Goal: Task Accomplishment & Management: Use online tool/utility

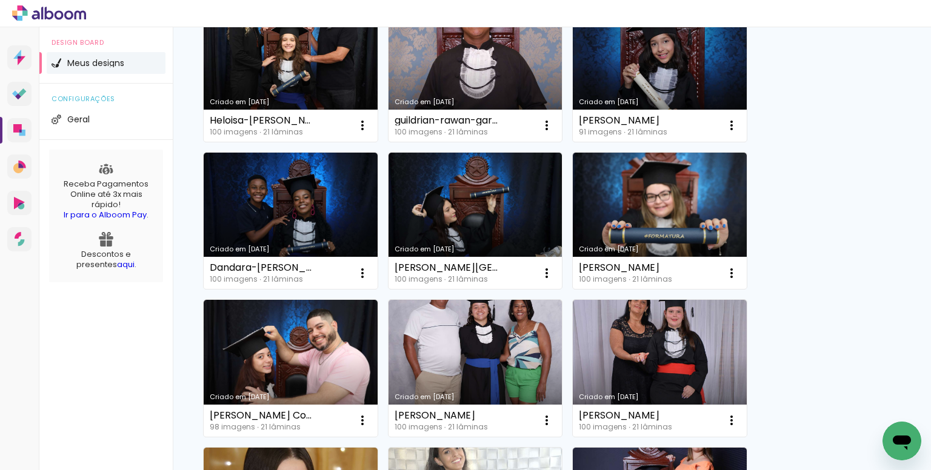
scroll to position [121, 0]
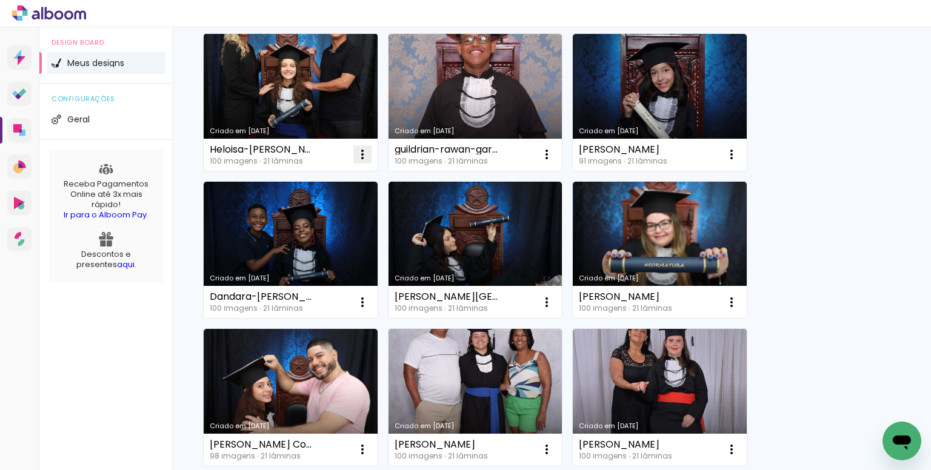
click at [360, 156] on iron-icon at bounding box center [362, 154] width 15 height 15
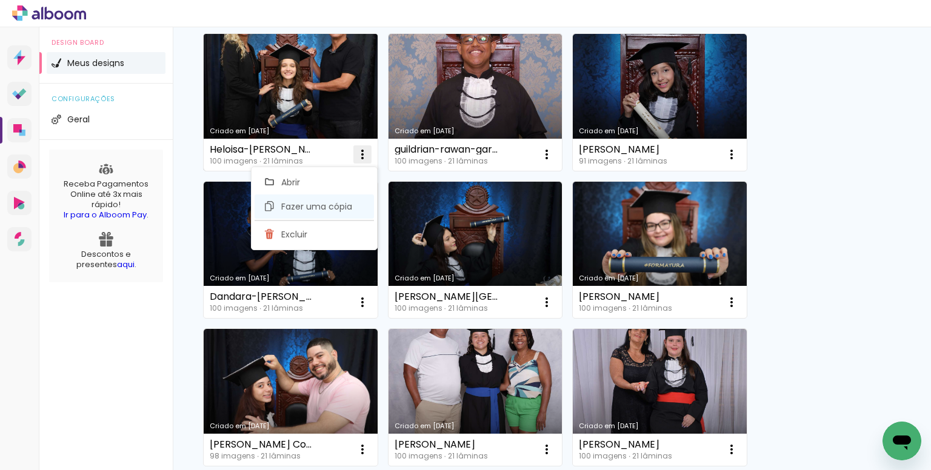
click at [320, 211] on span "Fazer uma cópia" at bounding box center [316, 206] width 71 height 8
type input "Cópia de Heloisa-miglioli-alves"
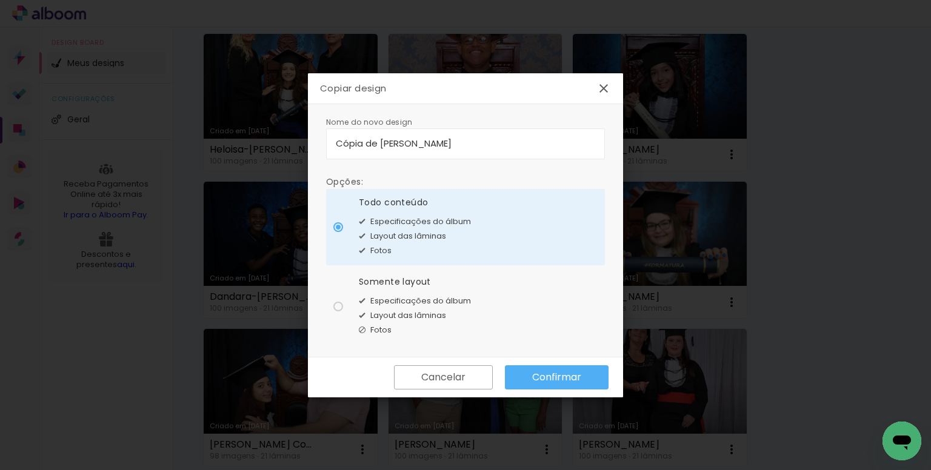
drag, startPoint x: 497, startPoint y: 144, endPoint x: 310, endPoint y: 133, distance: 187.5
click at [310, 133] on div "Nome do novo design Opções: Todo conteúdo Especificações do álbum Layout das lâ…" at bounding box center [465, 230] width 315 height 253
type input "gabriela de sousa moraes"
type paper-input "gabriela de sousa moraes"
click at [416, 301] on span "Especificações do álbum" at bounding box center [420, 301] width 101 height 12
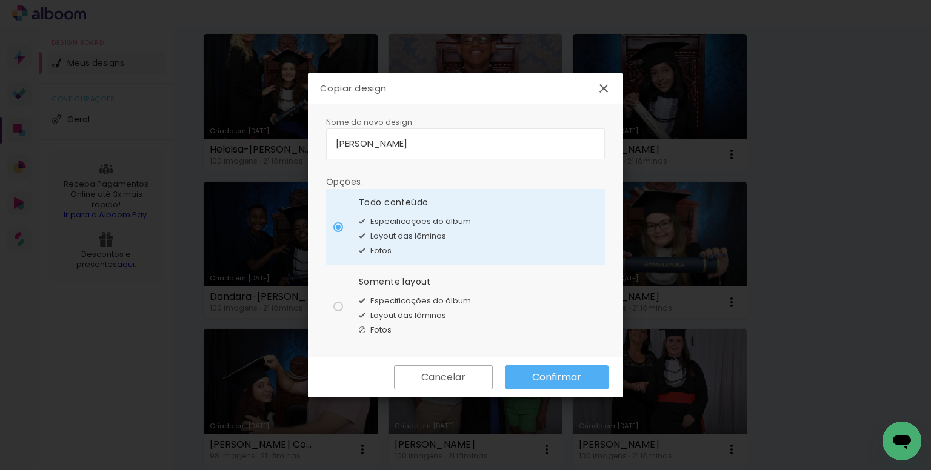
type paper-radio-button "on"
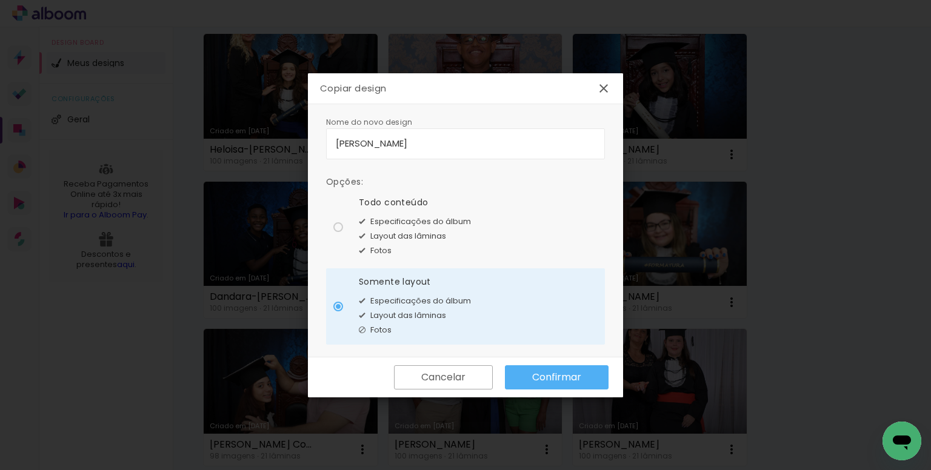
click at [411, 145] on input "gabriela de sousa moraes" at bounding box center [465, 143] width 259 height 14
type input "[PERSON_NAME]"
type paper-input "[PERSON_NAME]"
click at [559, 384] on paper-button "Confirmar" at bounding box center [557, 377] width 104 height 24
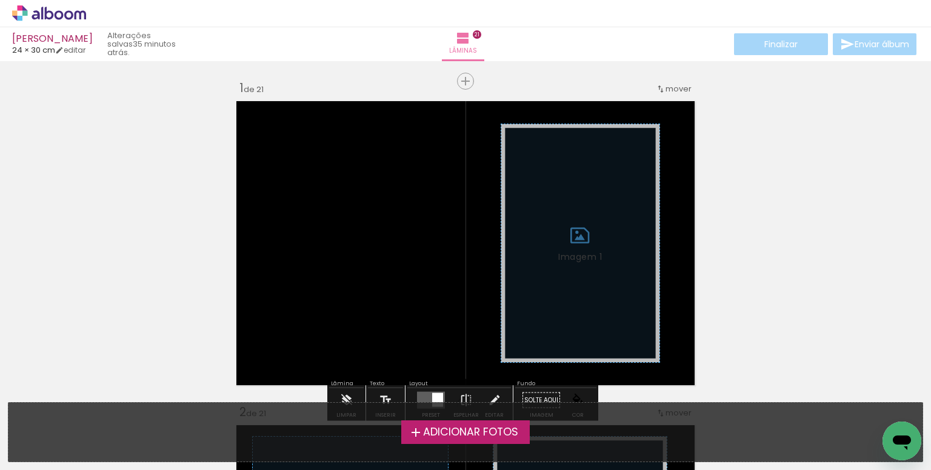
click at [477, 432] on span "Adicionar Fotos" at bounding box center [470, 432] width 95 height 11
click at [0, 0] on input "file" at bounding box center [0, 0] width 0 height 0
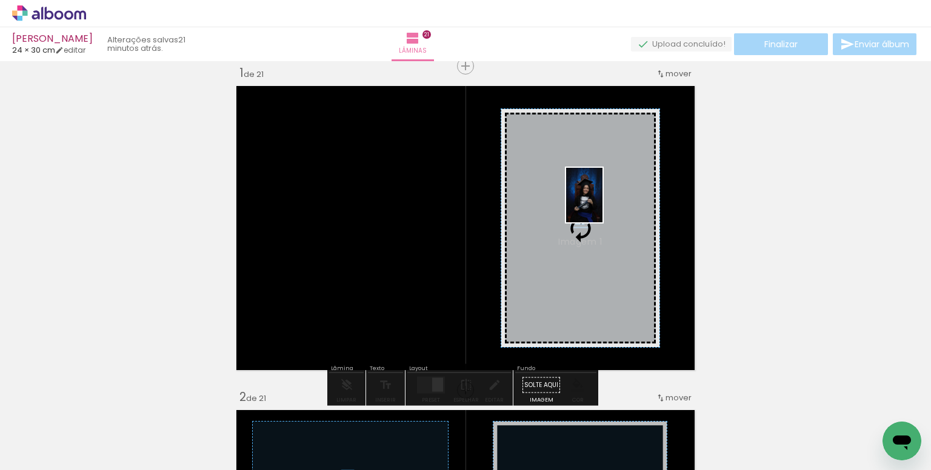
drag, startPoint x: 131, startPoint y: 427, endPoint x: 592, endPoint y: 201, distance: 513.2
click at [594, 203] on quentale-workspace at bounding box center [465, 235] width 931 height 470
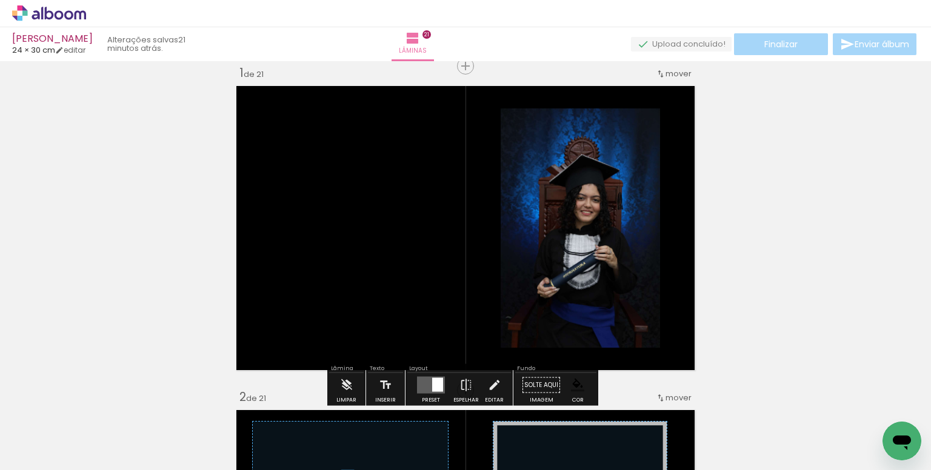
click at [623, 173] on paper-item at bounding box center [624, 175] width 22 height 8
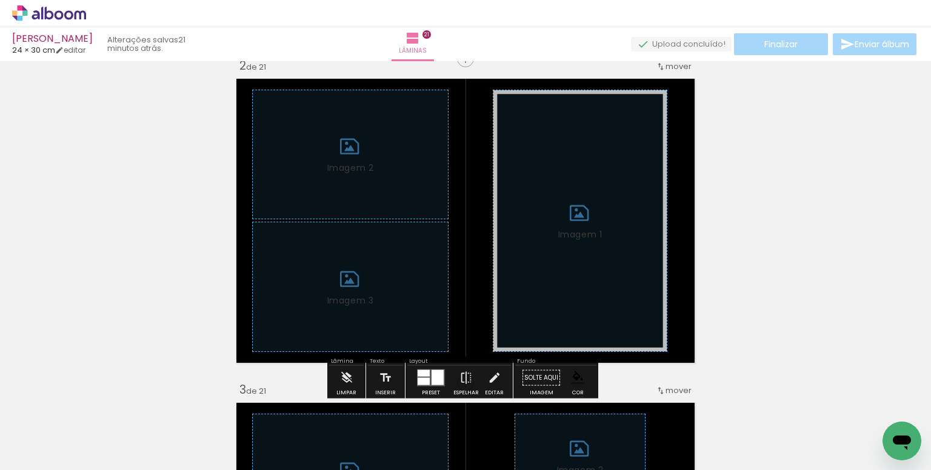
scroll to position [439, 0]
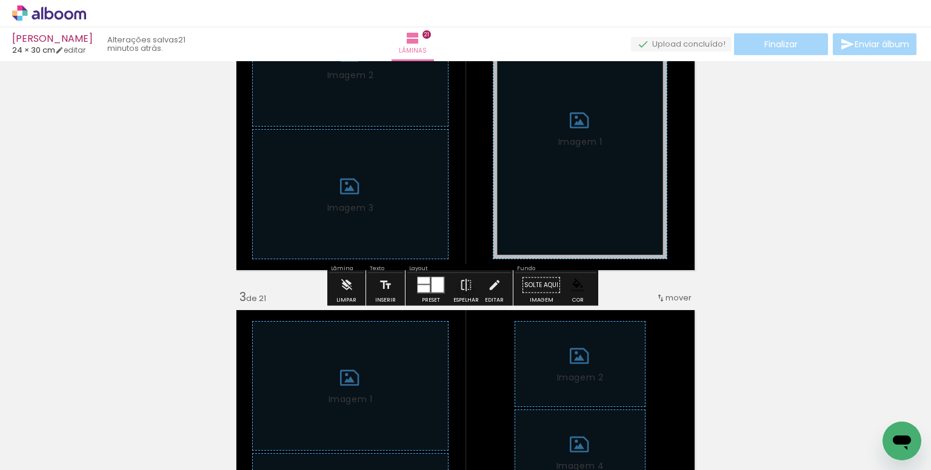
drag, startPoint x: 343, startPoint y: 285, endPoint x: 455, endPoint y: 291, distance: 112.3
click at [344, 285] on iron-icon at bounding box center [346, 285] width 13 height 24
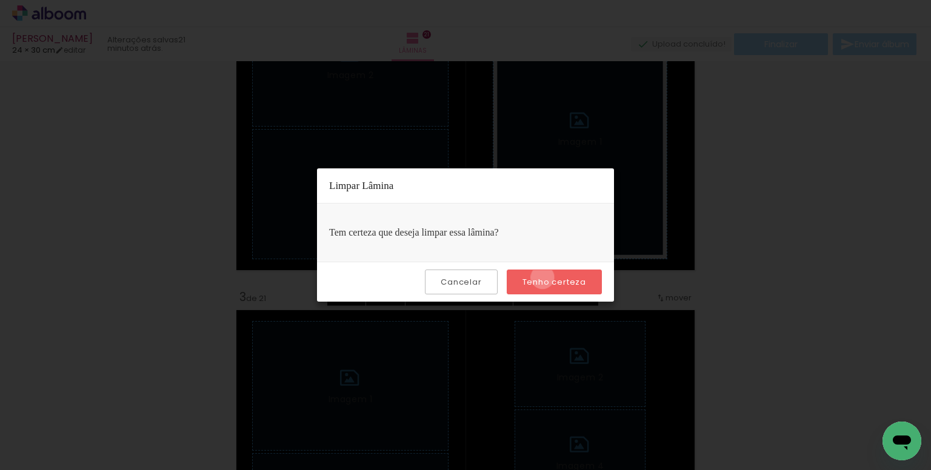
click at [0, 0] on slot "Tenho certeza" at bounding box center [0, 0] width 0 height 0
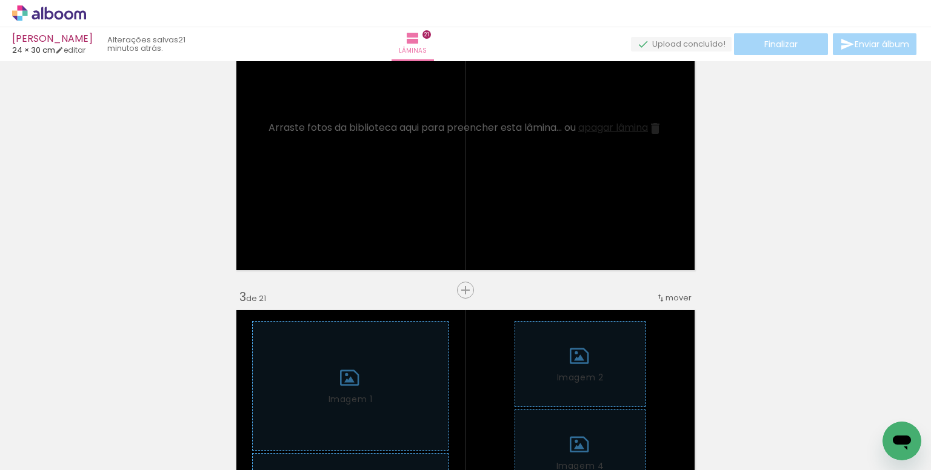
click at [63, 429] on iron-icon at bounding box center [62, 434] width 10 height 10
click at [0, 0] on slot "Não utilizadas" at bounding box center [0, 0] width 0 height 0
type input "Não utilizadas"
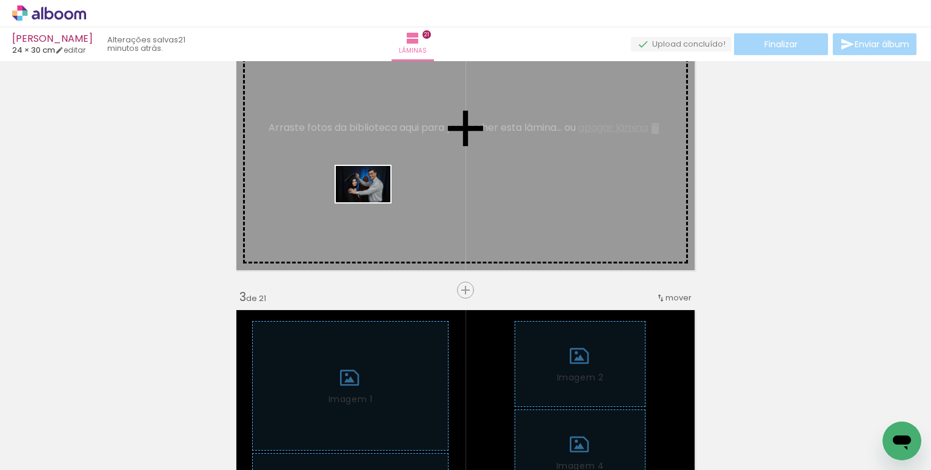
drag, startPoint x: 271, startPoint y: 432, endPoint x: 519, endPoint y: 308, distance: 276.9
click at [374, 200] on quentale-workspace at bounding box center [465, 235] width 931 height 470
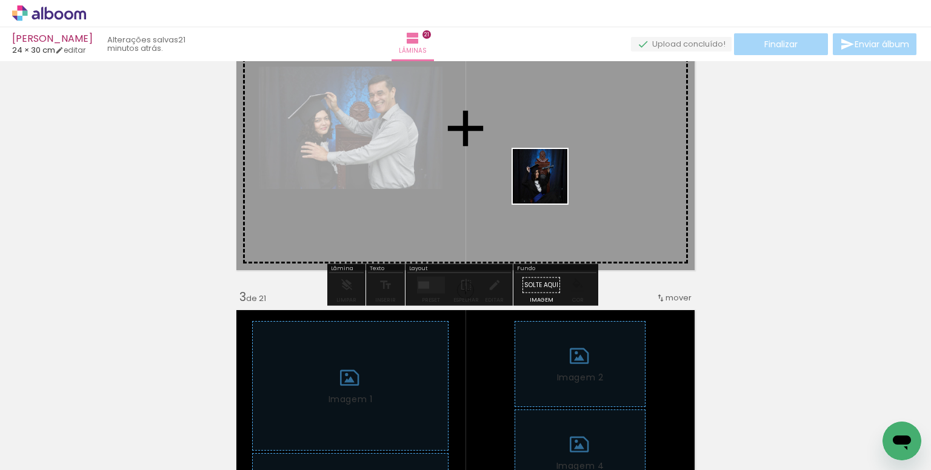
drag, startPoint x: 534, startPoint y: 440, endPoint x: 684, endPoint y: 321, distance: 191.4
click at [548, 168] on quentale-workspace at bounding box center [465, 235] width 931 height 470
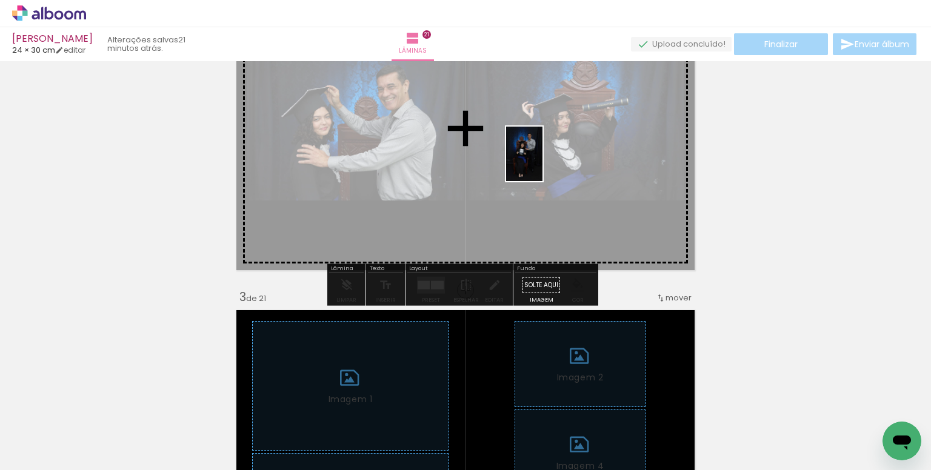
drag, startPoint x: 600, startPoint y: 437, endPoint x: 667, endPoint y: 277, distance: 173.3
click at [542, 163] on quentale-workspace at bounding box center [465, 235] width 931 height 470
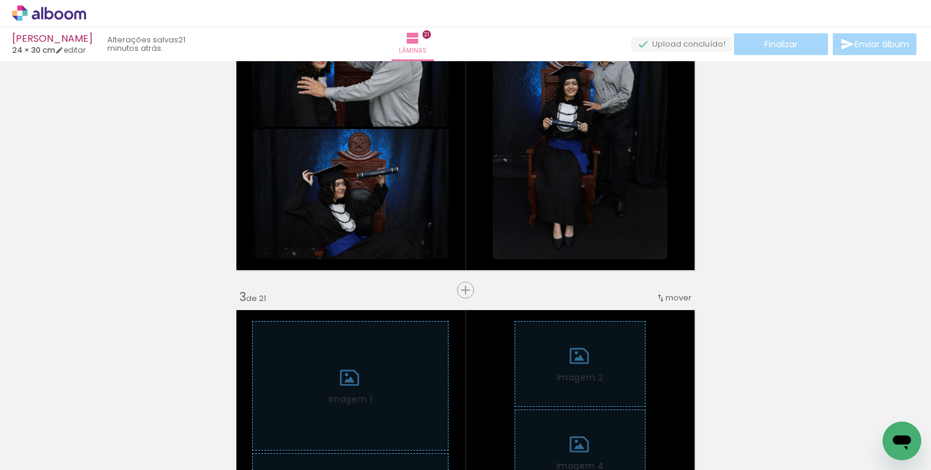
scroll to position [0, 427]
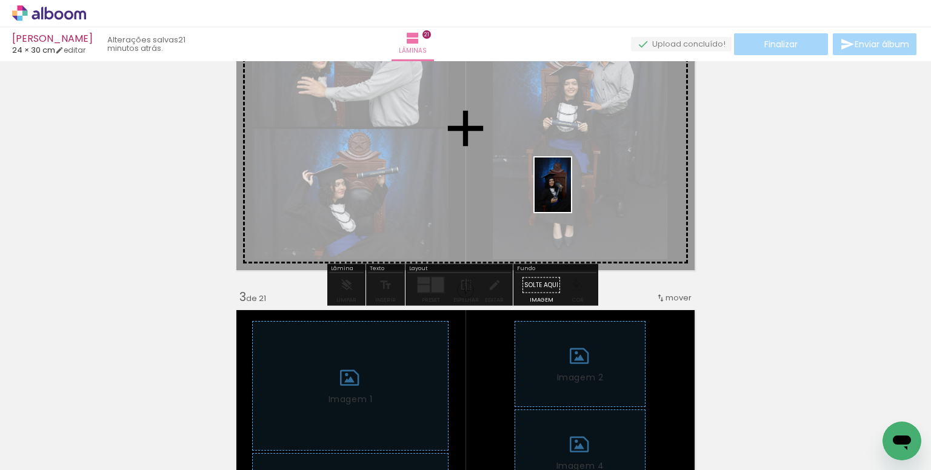
drag, startPoint x: 650, startPoint y: 385, endPoint x: 571, endPoint y: 194, distance: 207.0
click at [571, 194] on quentale-workspace at bounding box center [465, 235] width 931 height 470
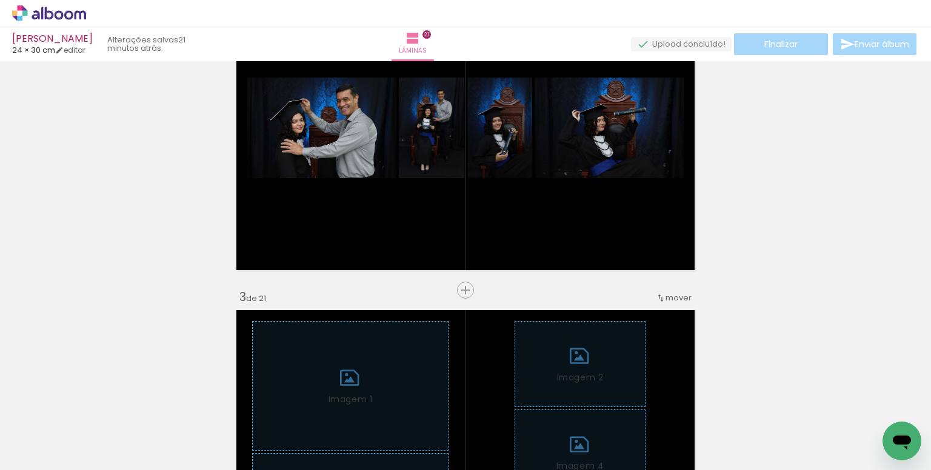
scroll to position [0, 817]
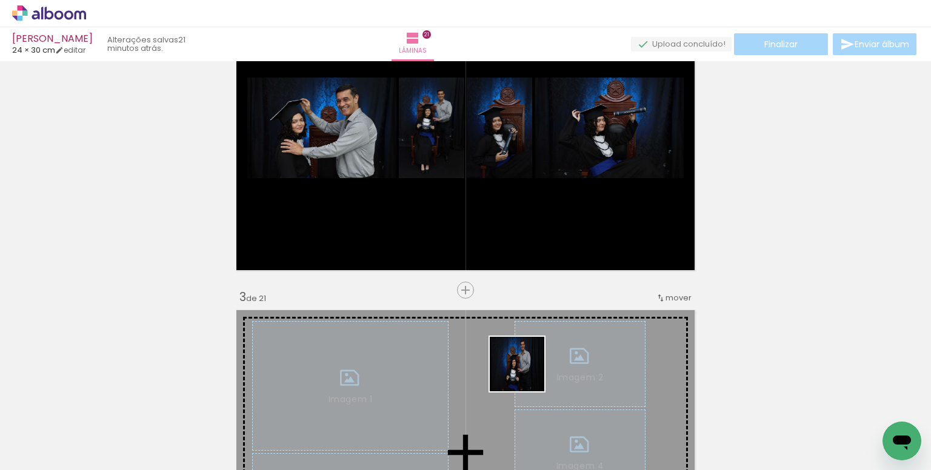
drag, startPoint x: 533, startPoint y: 431, endPoint x: 477, endPoint y: 228, distance: 211.1
click at [496, 190] on quentale-workspace at bounding box center [465, 235] width 931 height 470
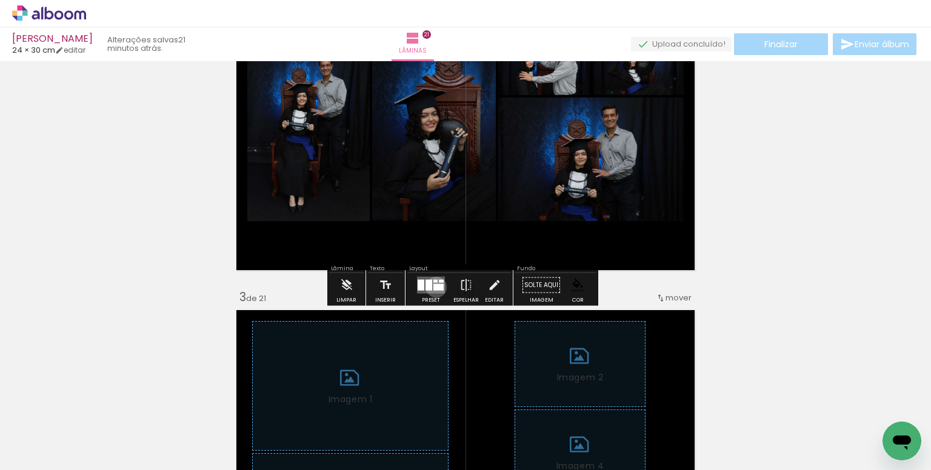
click at [433, 287] on div at bounding box center [438, 287] width 10 height 7
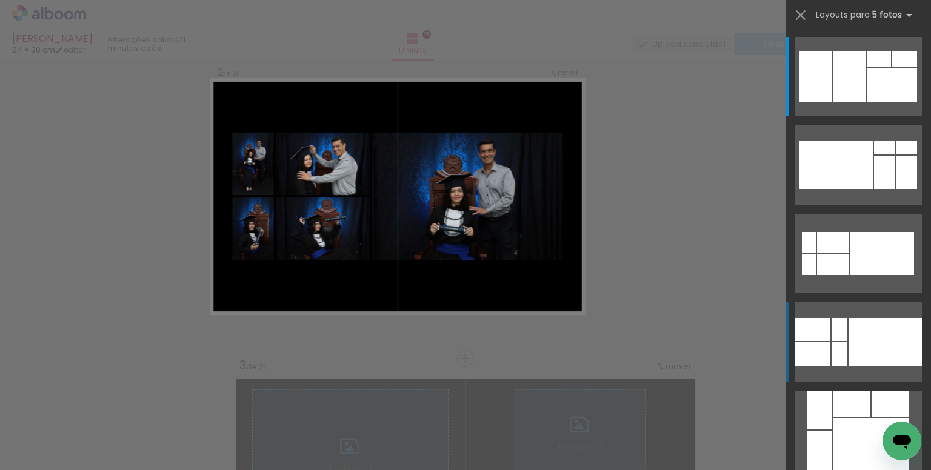
scroll to position [339, 0]
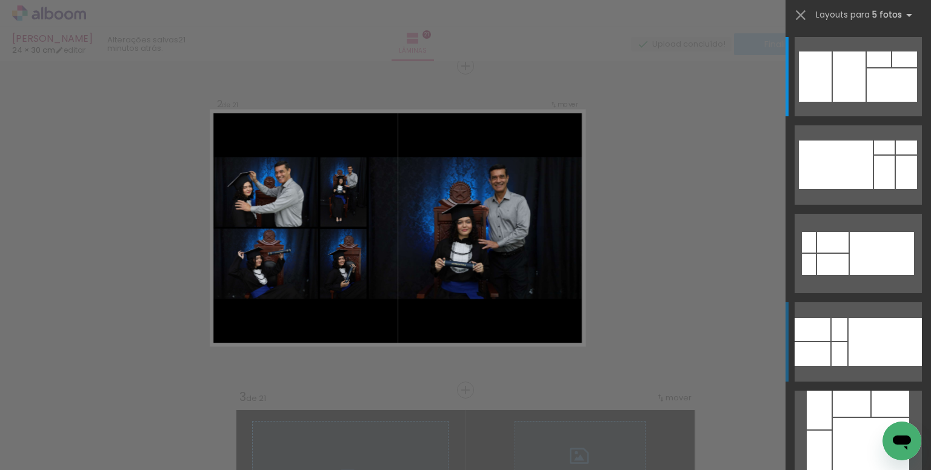
click at [865, 343] on div at bounding box center [884, 342] width 73 height 48
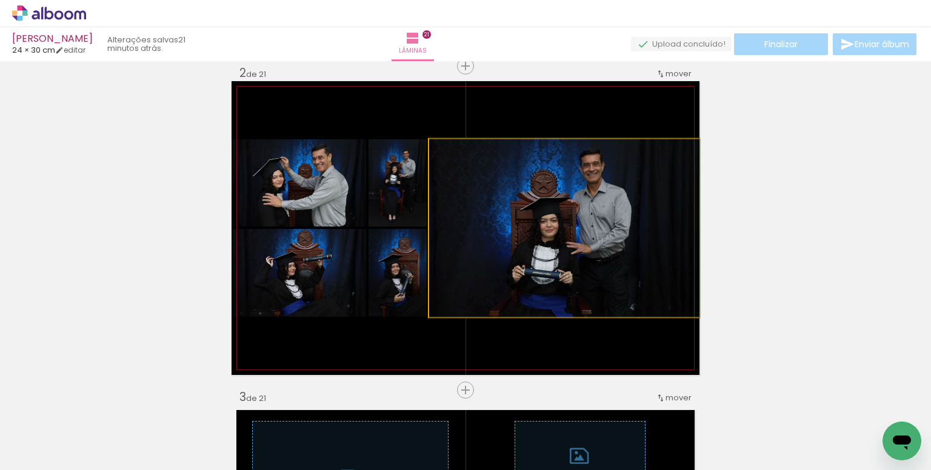
click at [605, 181] on quentale-photo at bounding box center [564, 228] width 270 height 178
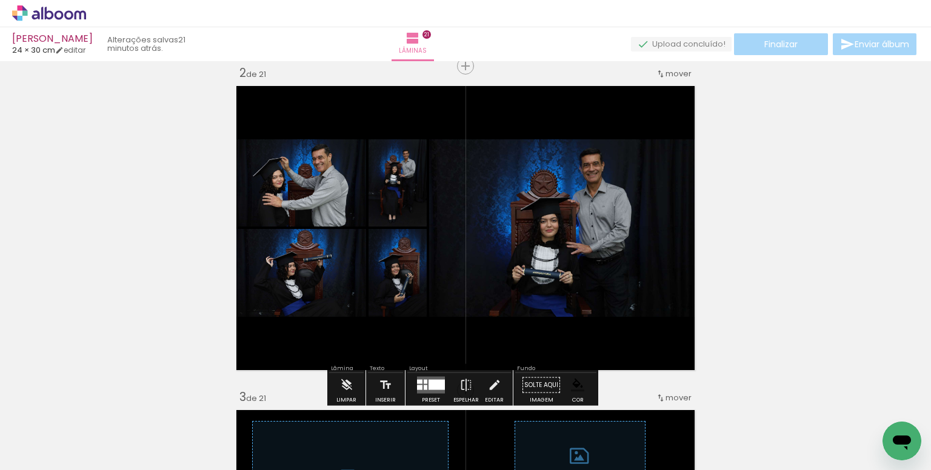
click at [428, 381] on div at bounding box center [436, 385] width 16 height 10
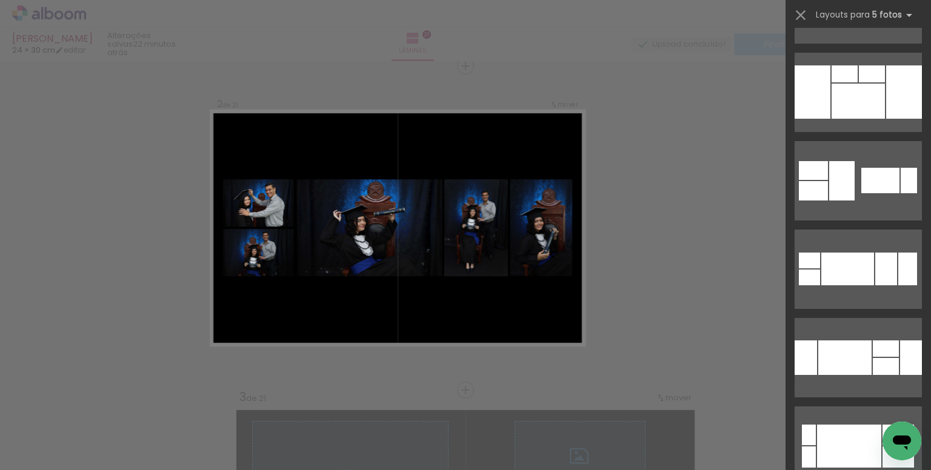
scroll to position [689, 0]
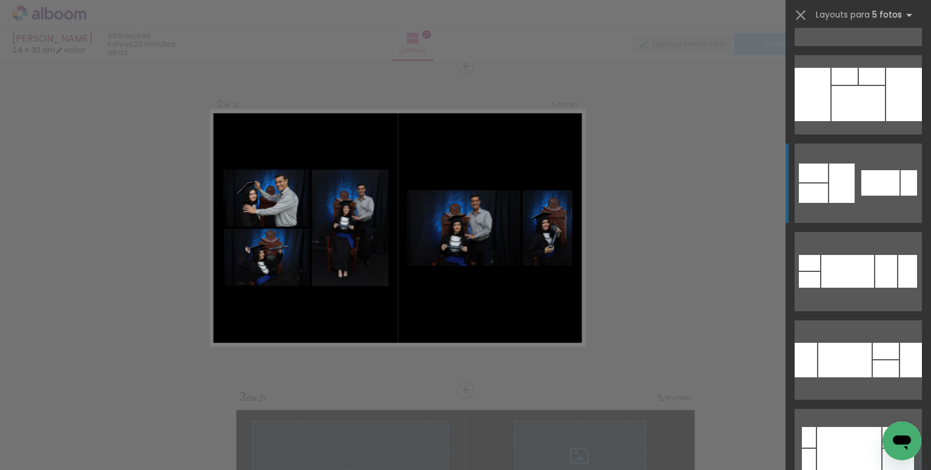
click at [861, 194] on div at bounding box center [880, 182] width 38 height 25
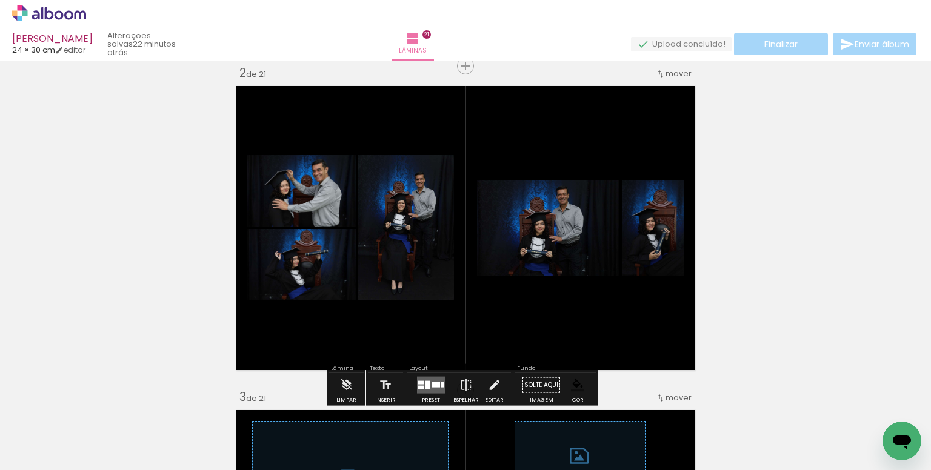
click at [596, 246] on paper-item at bounding box center [601, 247] width 22 height 8
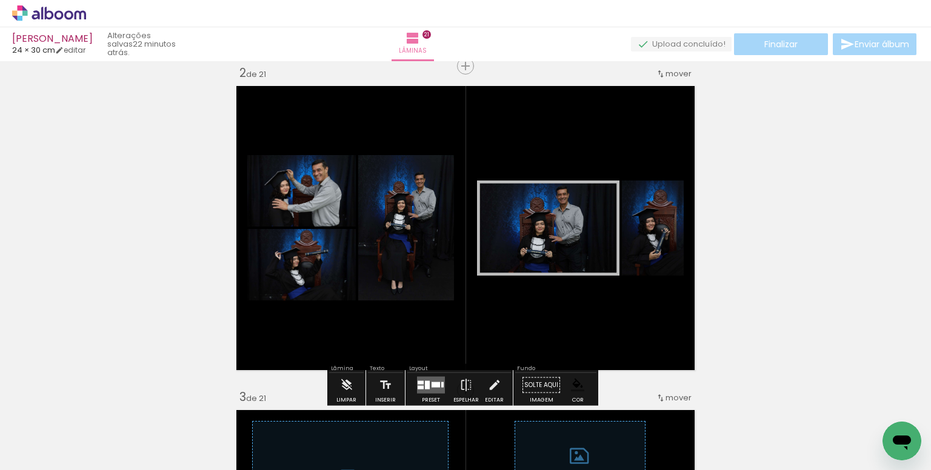
click at [653, 263] on paper-item at bounding box center [661, 266] width 22 height 8
click at [394, 242] on paper-item at bounding box center [397, 240] width 22 height 8
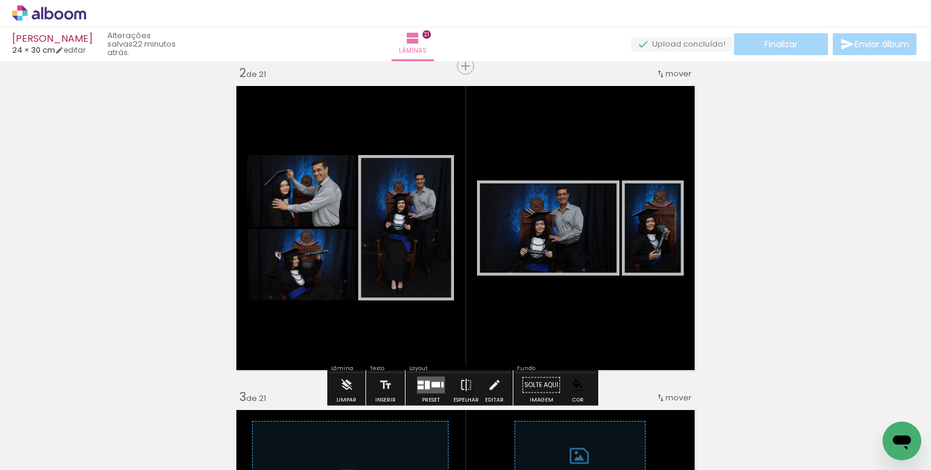
click at [282, 241] on paper-item at bounding box center [286, 240] width 22 height 8
click at [282, 314] on paper-item at bounding box center [286, 314] width 22 height 8
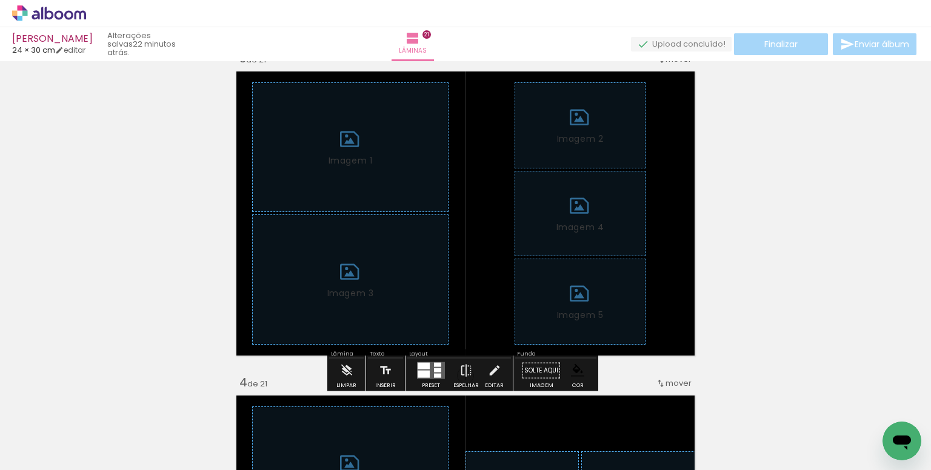
scroll to position [703, 0]
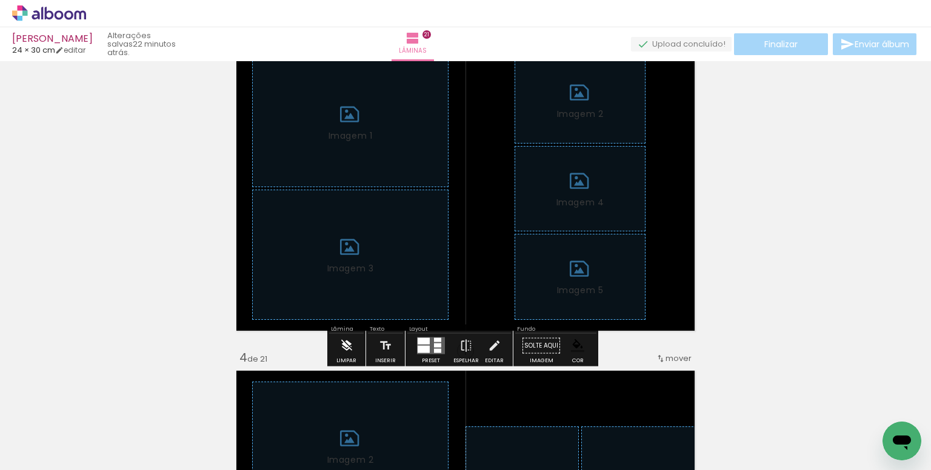
click at [341, 353] on iron-icon at bounding box center [346, 346] width 13 height 24
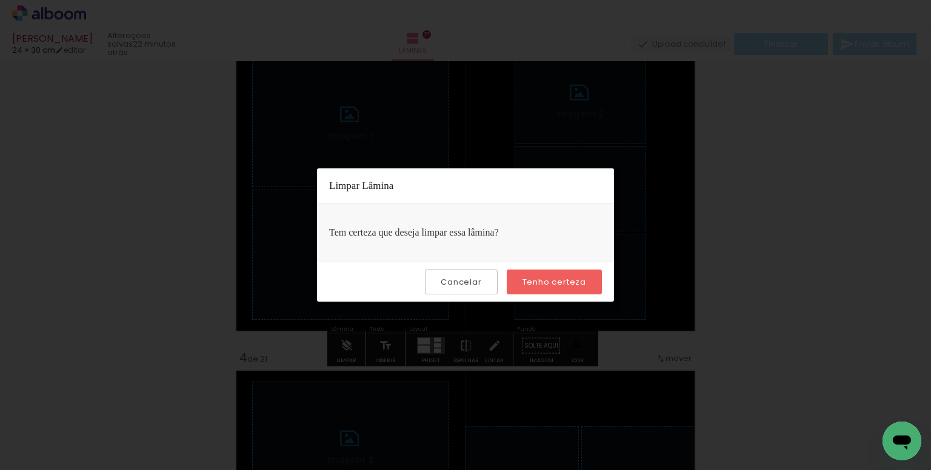
click at [0, 0] on slot "Tenho certeza" at bounding box center [0, 0] width 0 height 0
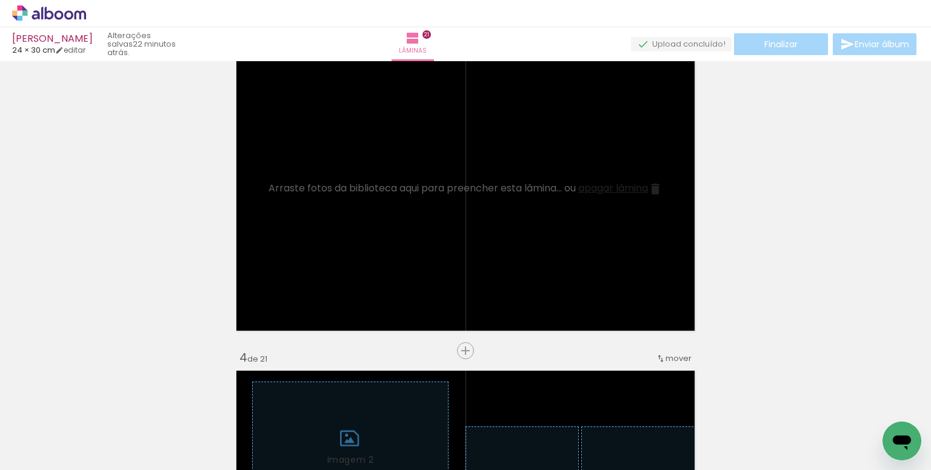
scroll to position [0, 1294]
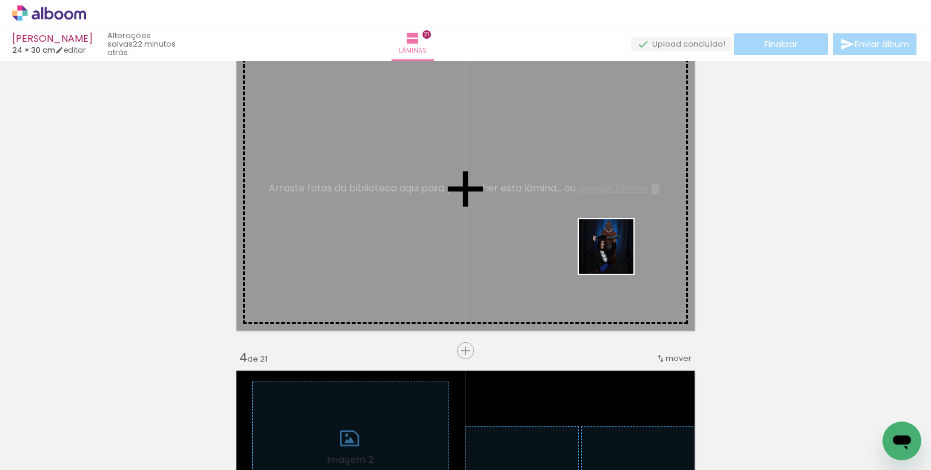
drag, startPoint x: 671, startPoint y: 432, endPoint x: 674, endPoint y: 365, distance: 67.3
click at [608, 239] on quentale-workspace at bounding box center [465, 235] width 931 height 470
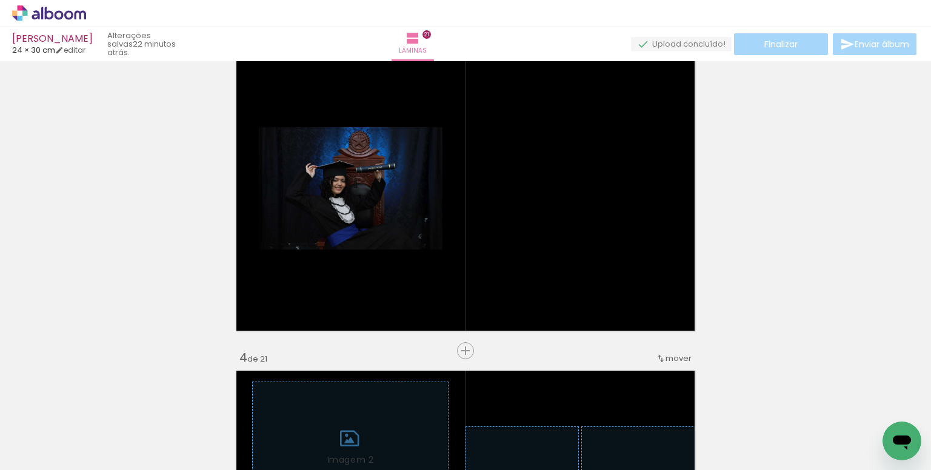
scroll to position [0, 1657]
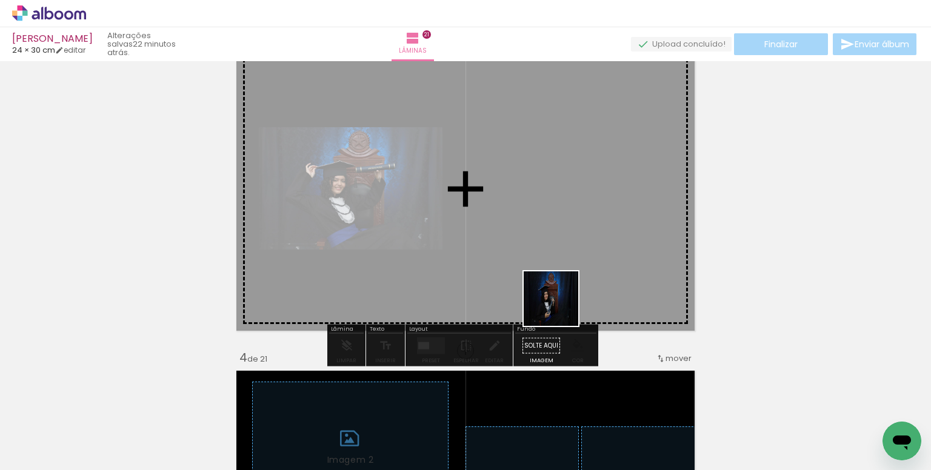
drag, startPoint x: 567, startPoint y: 430, endPoint x: 630, endPoint y: 415, distance: 64.8
click at [557, 261] on quentale-workspace at bounding box center [465, 235] width 931 height 470
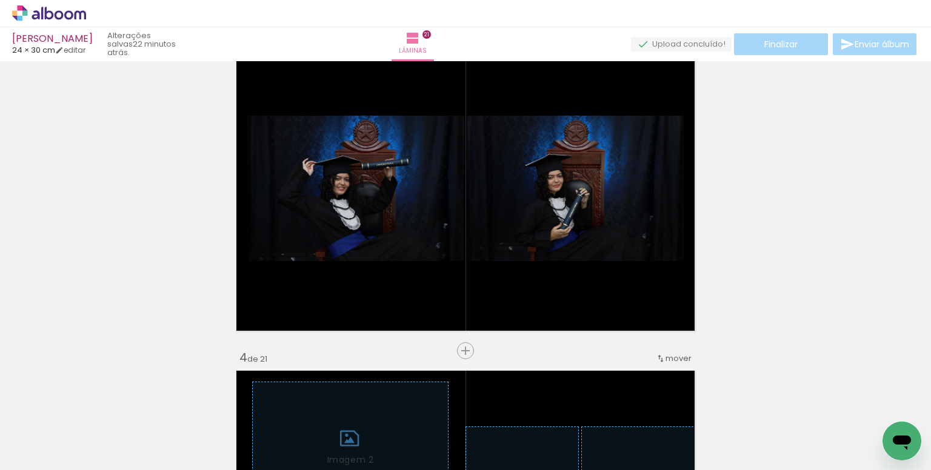
scroll to position [0, 2119]
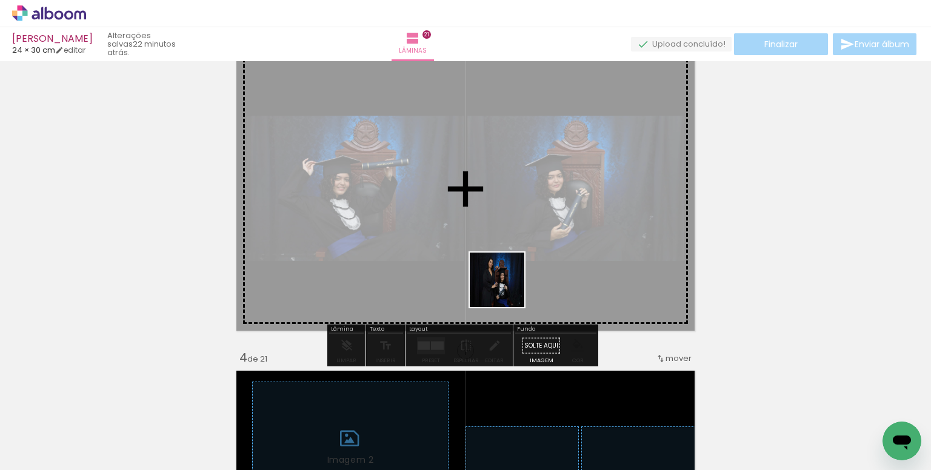
drag, startPoint x: 507, startPoint y: 309, endPoint x: 688, endPoint y: 325, distance: 181.9
click at [503, 218] on quentale-workspace at bounding box center [465, 235] width 931 height 470
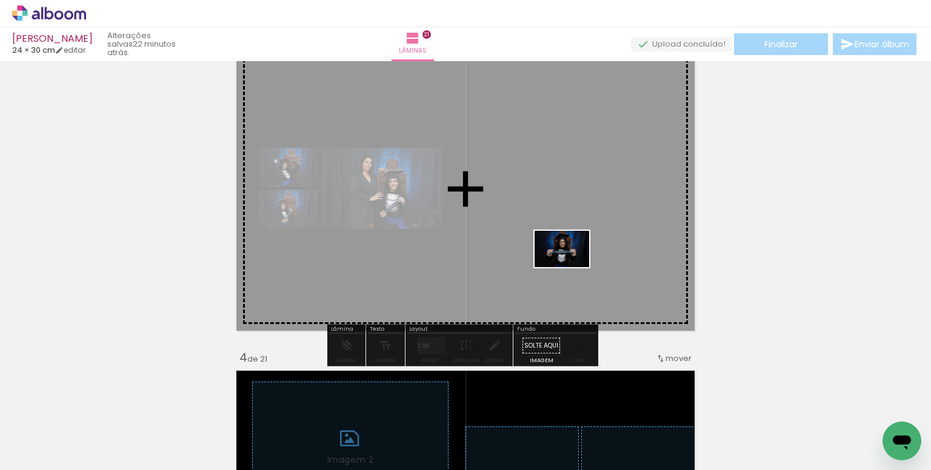
drag, startPoint x: 651, startPoint y: 349, endPoint x: 571, endPoint y: 267, distance: 114.8
click at [571, 267] on quentale-workspace at bounding box center [465, 235] width 931 height 470
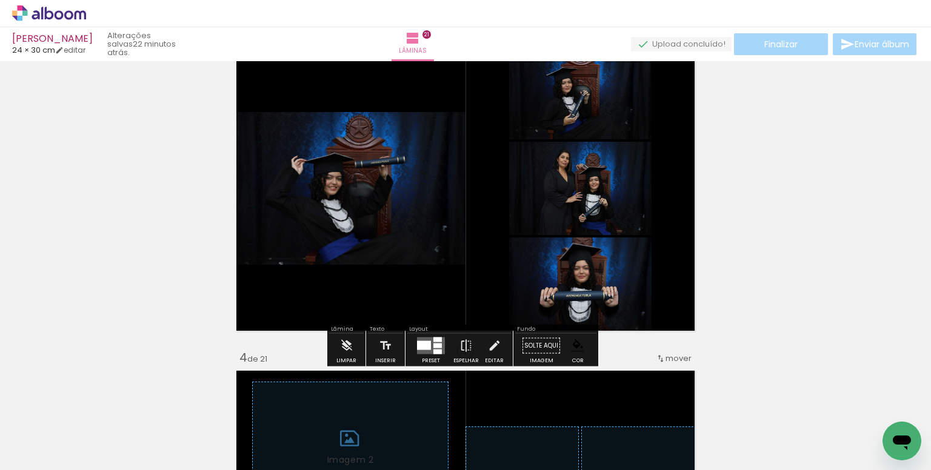
scroll to position [0, 3009]
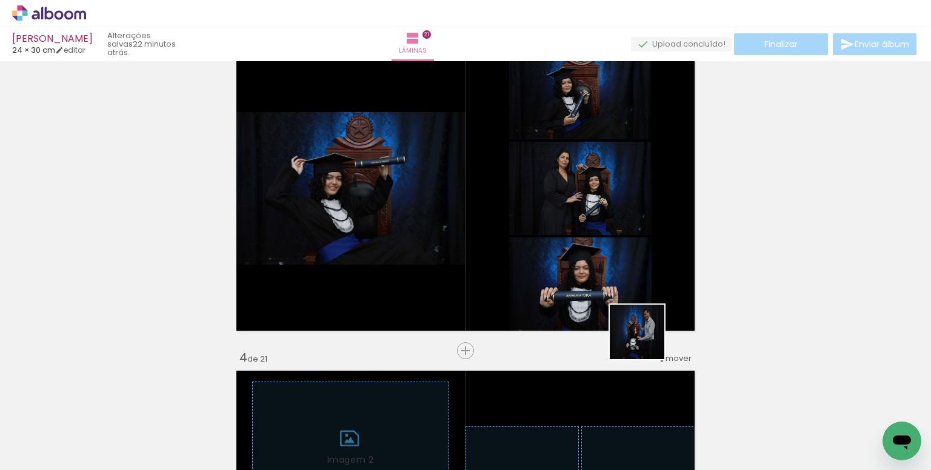
drag, startPoint x: 646, startPoint y: 341, endPoint x: 621, endPoint y: 306, distance: 43.0
click at [574, 270] on quentale-workspace at bounding box center [465, 235] width 931 height 470
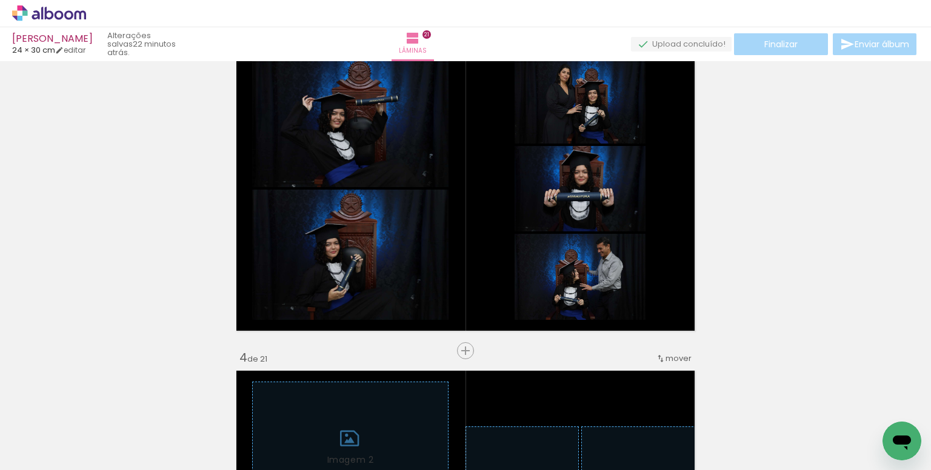
scroll to position [0, 3136]
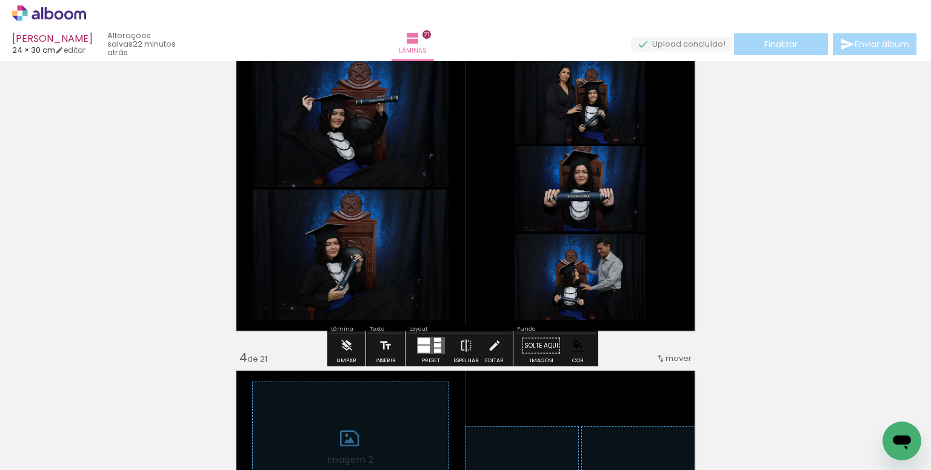
click at [373, 120] on paper-item at bounding box center [376, 124] width 22 height 8
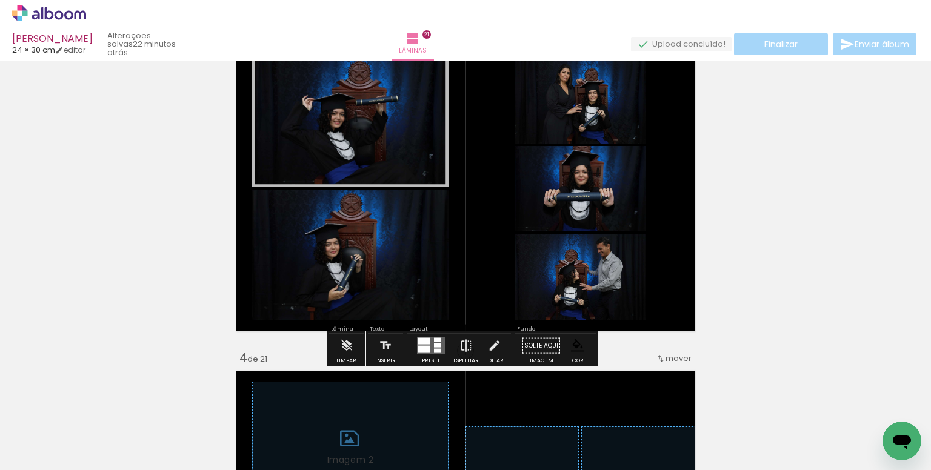
click at [372, 253] on paper-item at bounding box center [376, 256] width 22 height 8
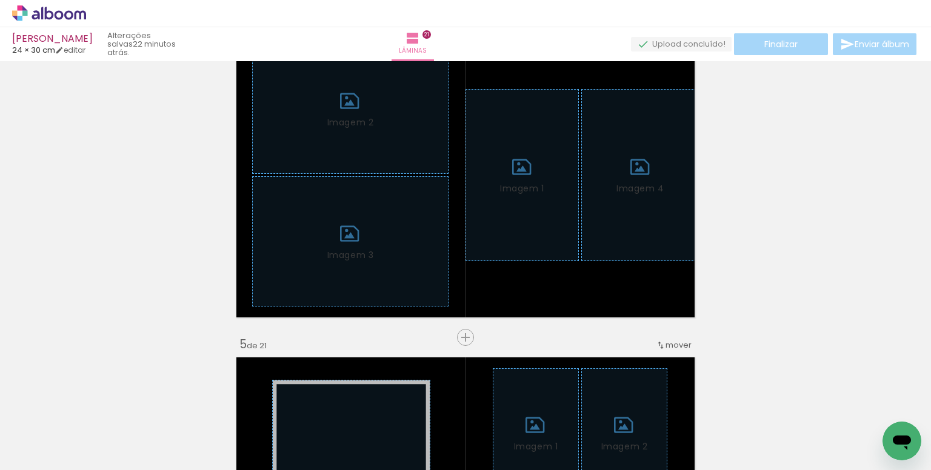
scroll to position [1066, 0]
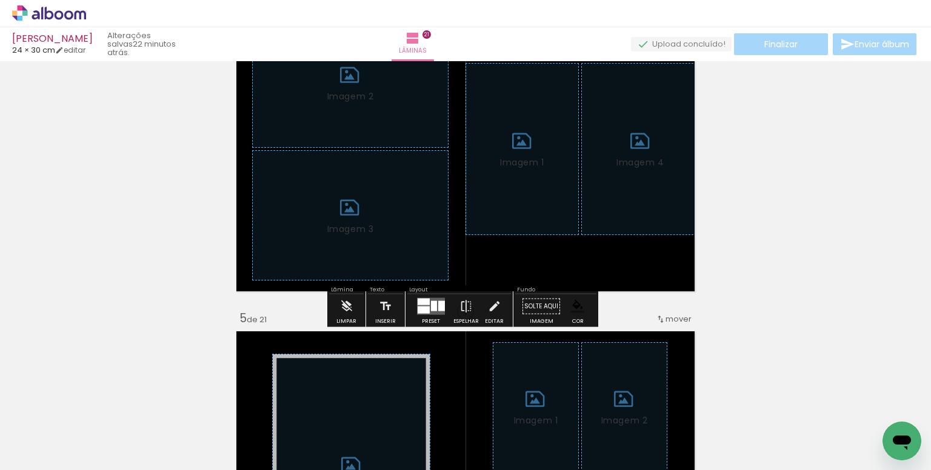
click at [329, 317] on div "Limpar" at bounding box center [346, 309] width 35 height 31
drag, startPoint x: 349, startPoint y: 316, endPoint x: 413, endPoint y: 290, distance: 69.1
click at [350, 316] on iron-icon at bounding box center [346, 306] width 13 height 24
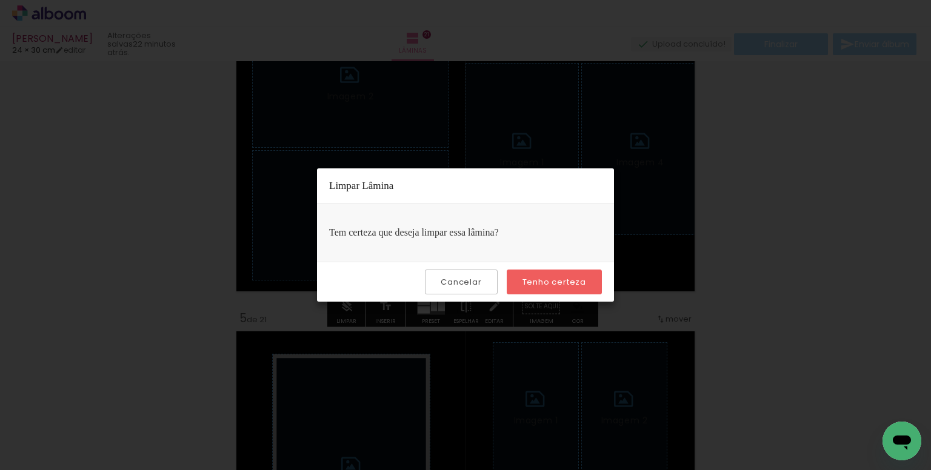
click at [0, 0] on slot "Tenho certeza" at bounding box center [0, 0] width 0 height 0
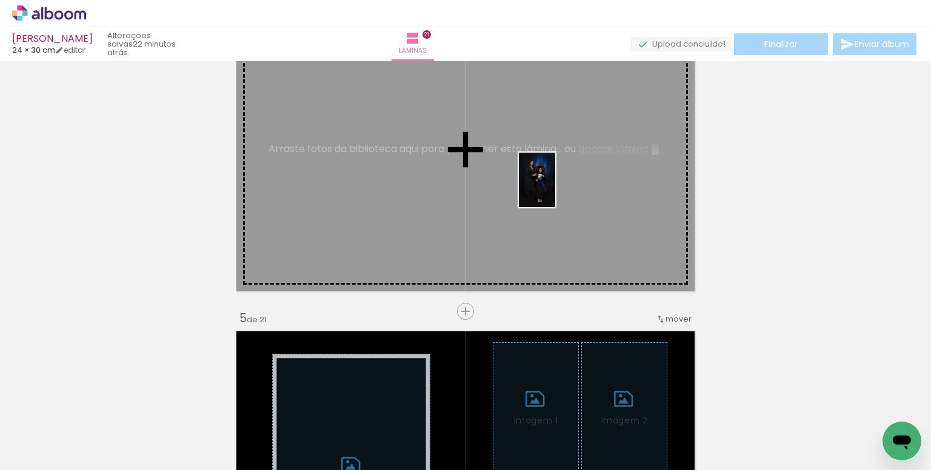
drag, startPoint x: 591, startPoint y: 413, endPoint x: 555, endPoint y: 189, distance: 227.1
click at [555, 189] on quentale-workspace at bounding box center [465, 235] width 931 height 470
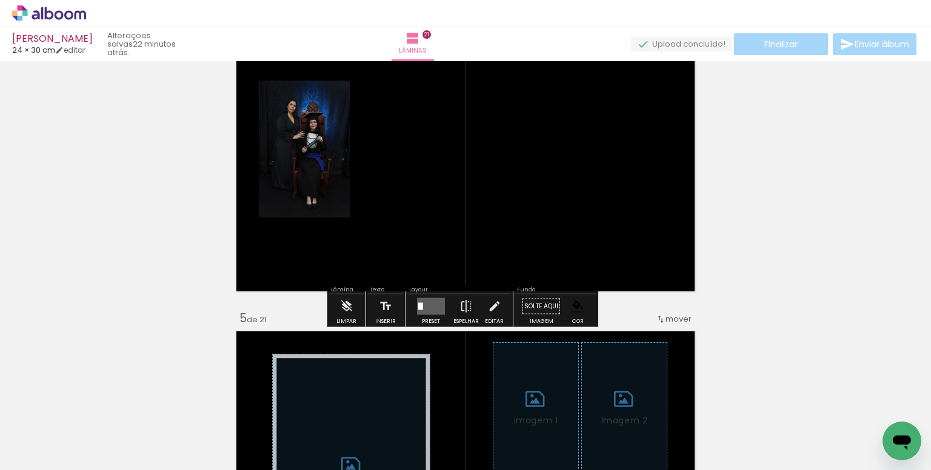
drag, startPoint x: 685, startPoint y: 402, endPoint x: 595, endPoint y: 410, distance: 90.6
click at [645, 403] on quentale-workspace at bounding box center [465, 235] width 931 height 470
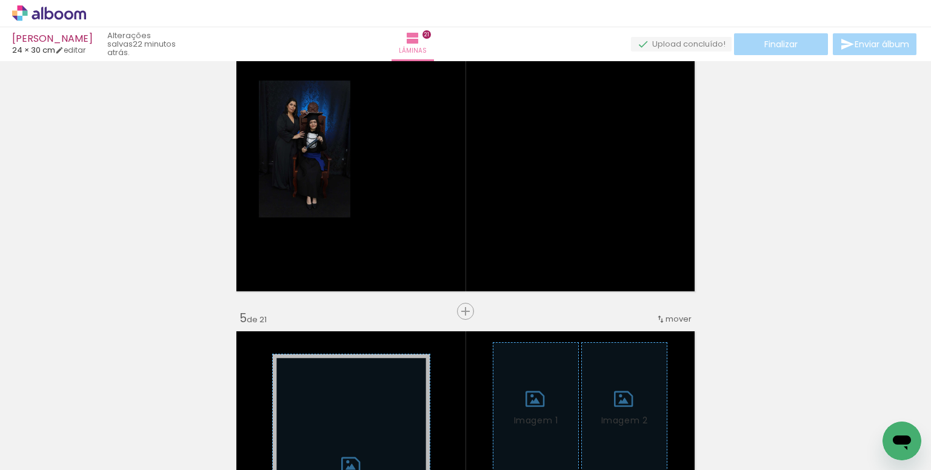
scroll to position [0, 5143]
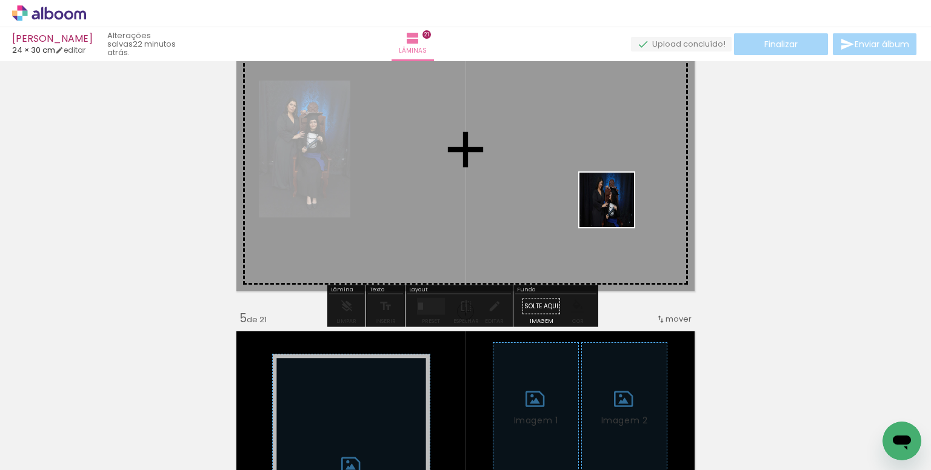
drag, startPoint x: 834, startPoint y: 427, endPoint x: 591, endPoint y: 178, distance: 347.9
click at [591, 178] on quentale-workspace at bounding box center [465, 235] width 931 height 470
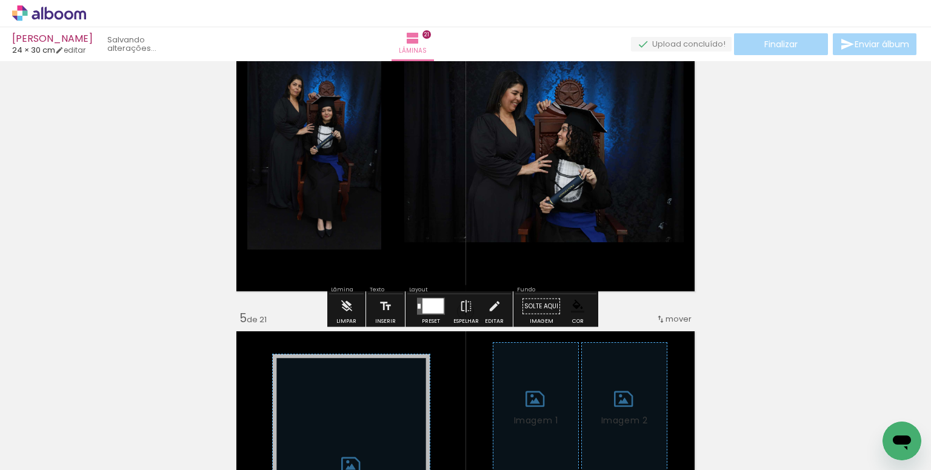
scroll to position [0, 5075]
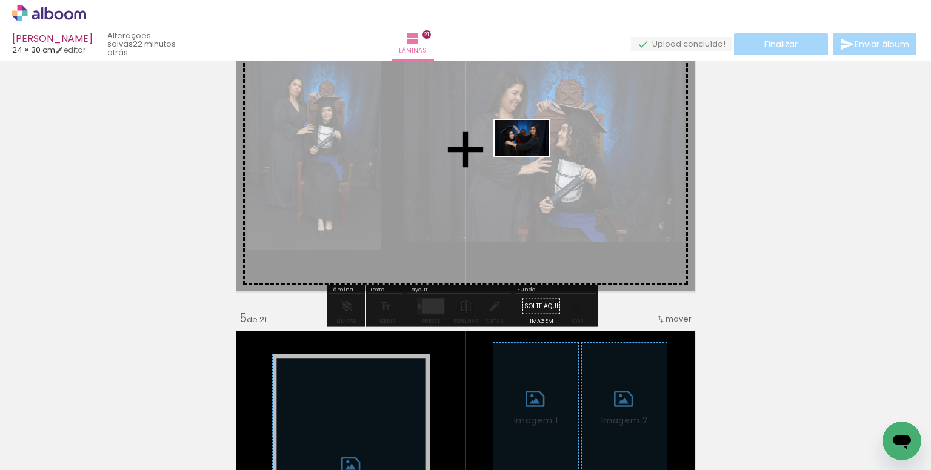
drag, startPoint x: 626, startPoint y: 234, endPoint x: 531, endPoint y: 156, distance: 123.6
click at [531, 156] on quentale-workspace at bounding box center [465, 235] width 931 height 470
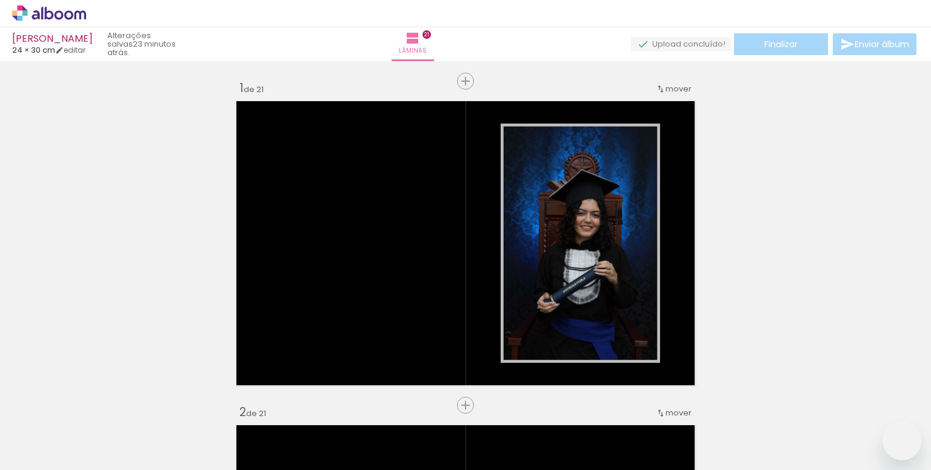
click at [0, 0] on paper-item at bounding box center [0, 0] width 0 height 0
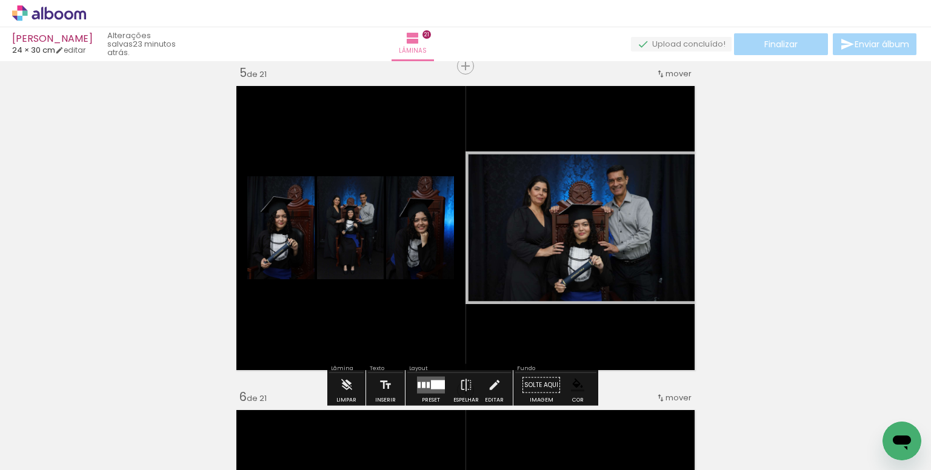
scroll to position [0, 4600]
drag, startPoint x: 426, startPoint y: 378, endPoint x: 453, endPoint y: 365, distance: 29.5
click at [427, 378] on quentale-layouter at bounding box center [431, 385] width 28 height 17
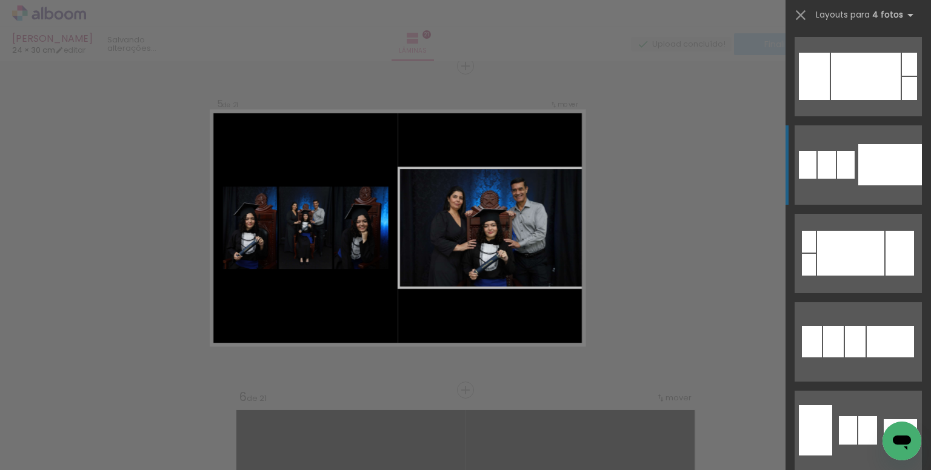
scroll to position [88, 0]
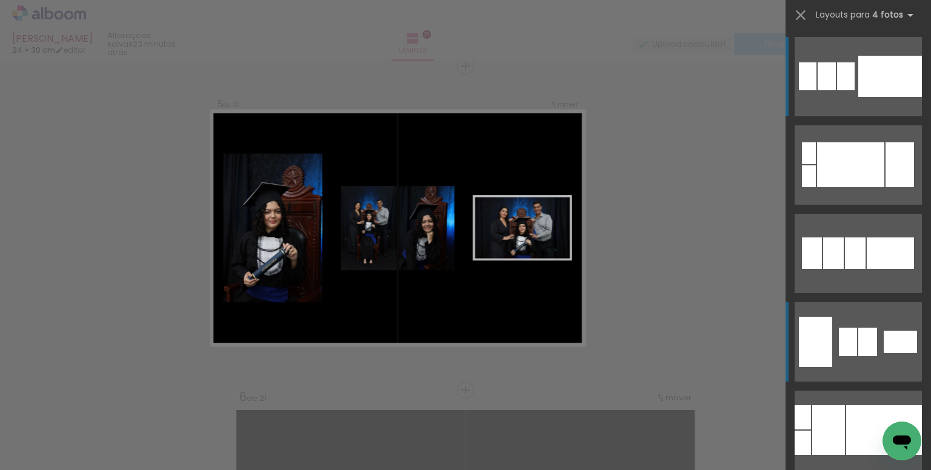
click at [858, 354] on div at bounding box center [867, 342] width 19 height 28
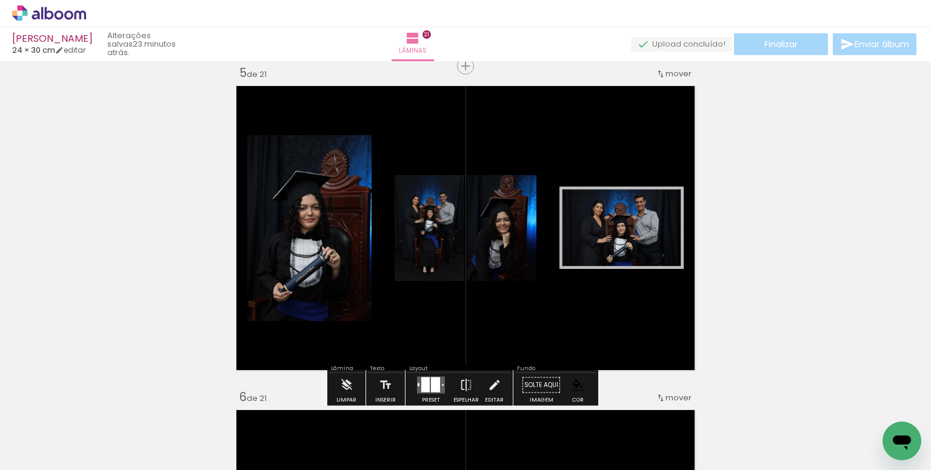
click at [259, 221] on paper-item at bounding box center [262, 220] width 22 height 8
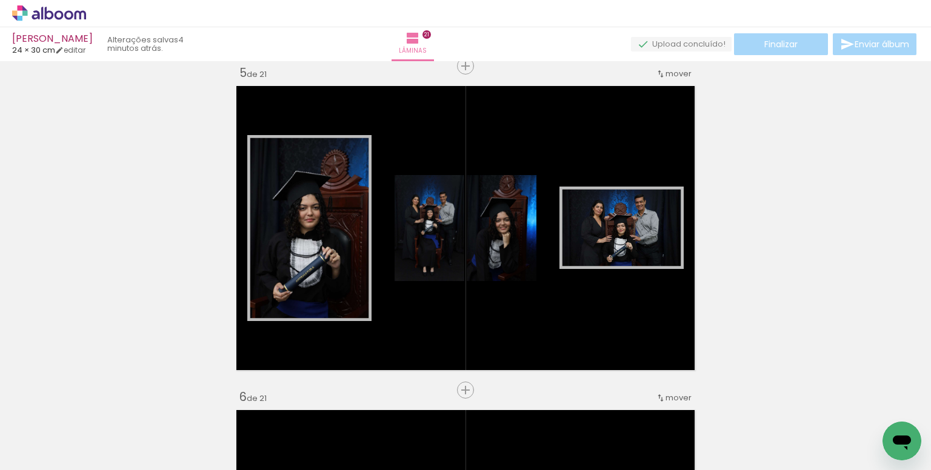
scroll to position [0, 4600]
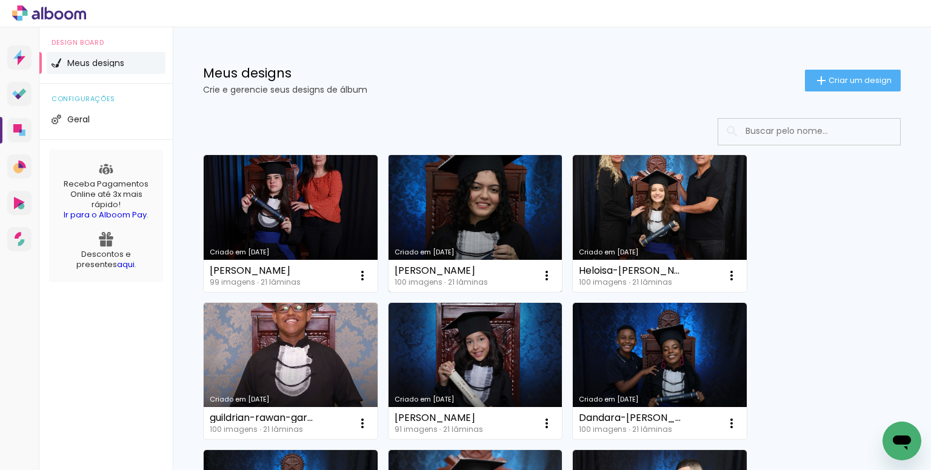
click at [462, 192] on link "Criado em [DATE]" at bounding box center [475, 223] width 174 height 137
click at [545, 273] on iron-icon at bounding box center [546, 275] width 15 height 15
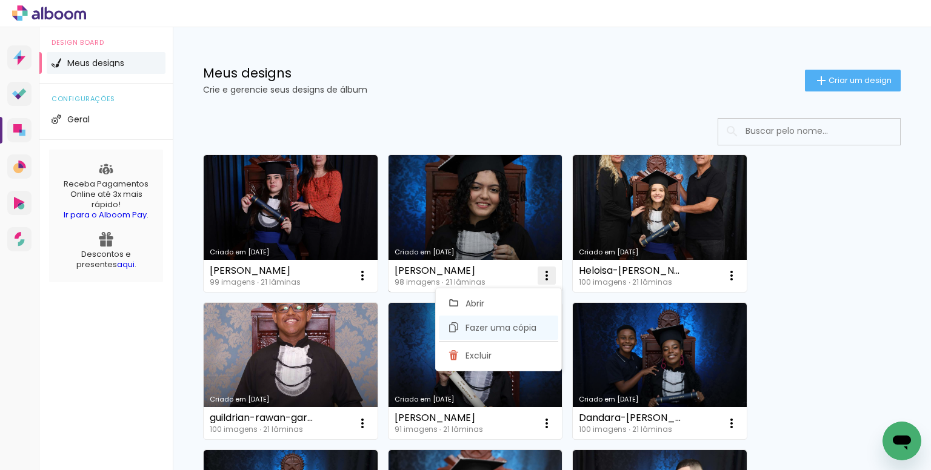
click at [494, 324] on span "Fazer uma cópia" at bounding box center [500, 328] width 71 height 8
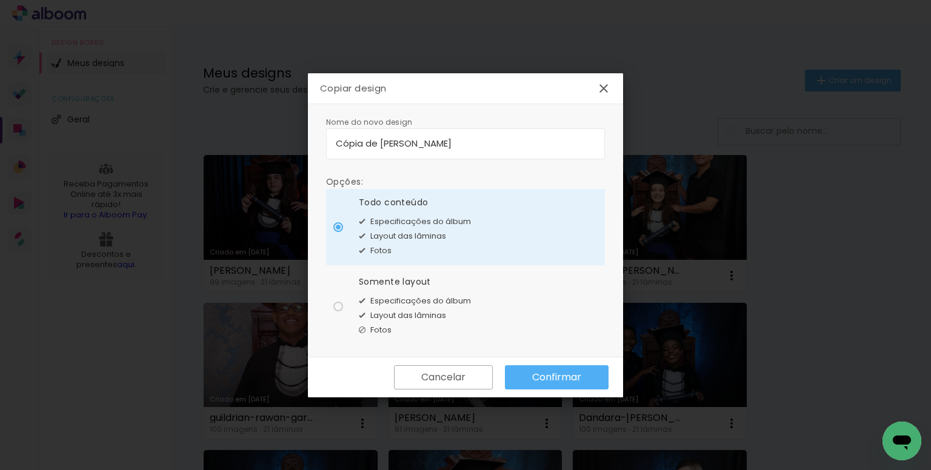
drag, startPoint x: 526, startPoint y: 148, endPoint x: 202, endPoint y: 115, distance: 325.8
click at [202, 115] on body "link( href="../../bower_components/polymer/polymer.html" rel="import" ) picture…" at bounding box center [465, 235] width 931 height 470
type input "[PERSON_NAME]"
type paper-input "[PERSON_NAME]"
type input "[PERSON_NAME]"
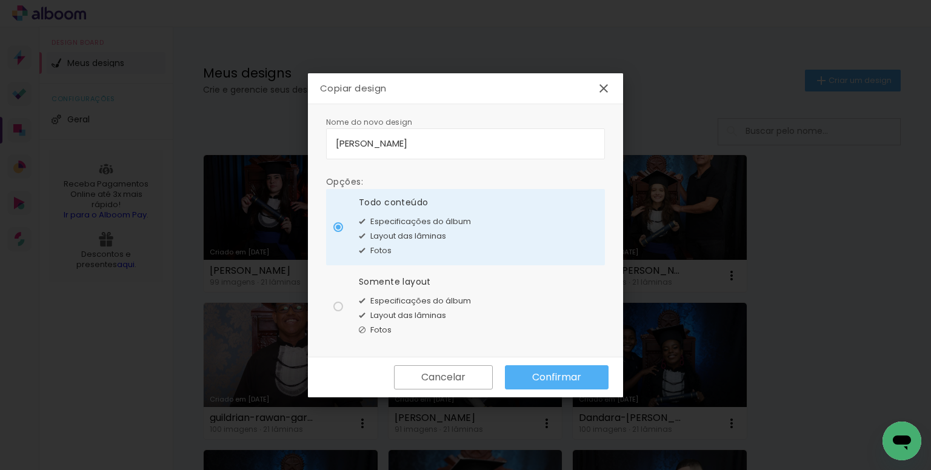
type paper-input "[PERSON_NAME]"
type input "[PERSON_NAME] [PERSON_NAME]"
type paper-input "[PERSON_NAME] [PERSON_NAME]"
click at [477, 289] on paper-radio-button "Somente layout Especificações do álbum Layout das lâminas Fotos" at bounding box center [465, 306] width 279 height 76
type paper-radio-button "on"
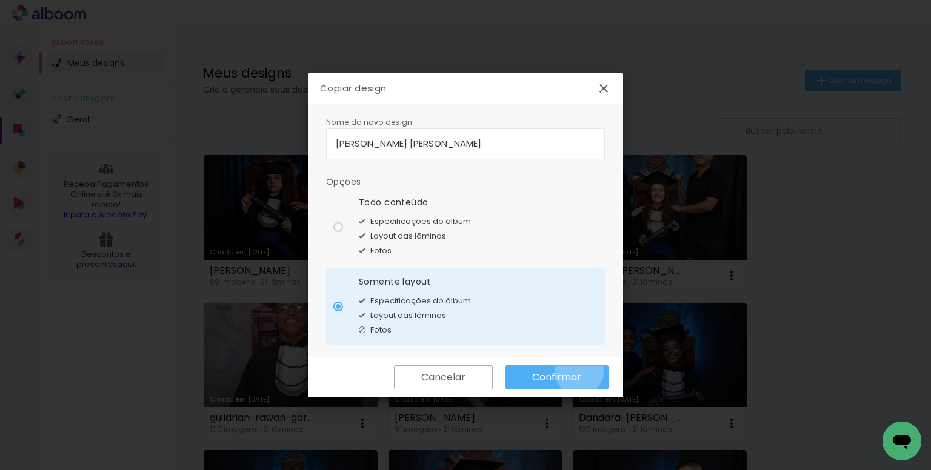
click at [0, 0] on slot "Confirmar" at bounding box center [0, 0] width 0 height 0
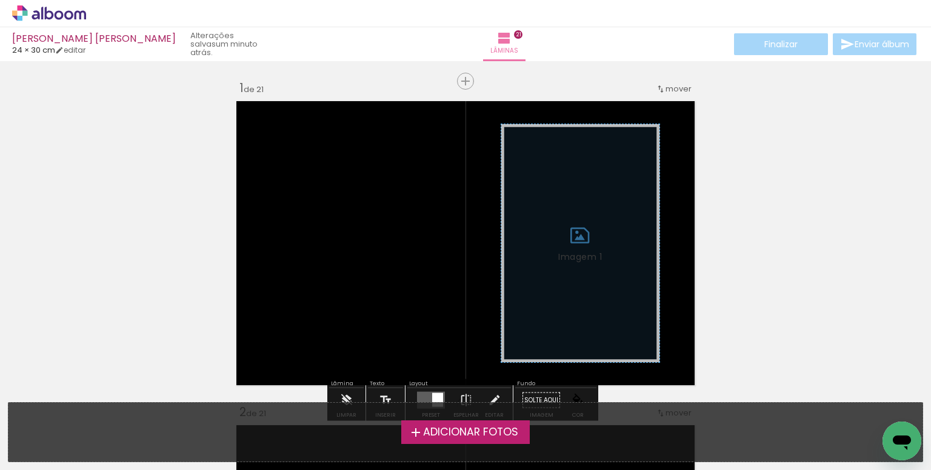
click at [463, 427] on span "Adicionar Fotos" at bounding box center [470, 432] width 95 height 11
click at [0, 0] on input "file" at bounding box center [0, 0] width 0 height 0
click at [459, 434] on span "Adicionar Fotos" at bounding box center [470, 432] width 95 height 11
click at [0, 0] on input "file" at bounding box center [0, 0] width 0 height 0
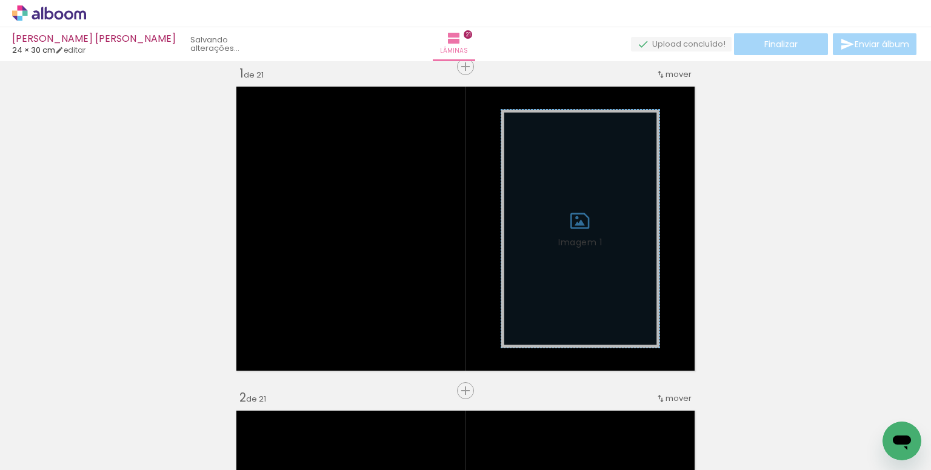
scroll to position [15, 0]
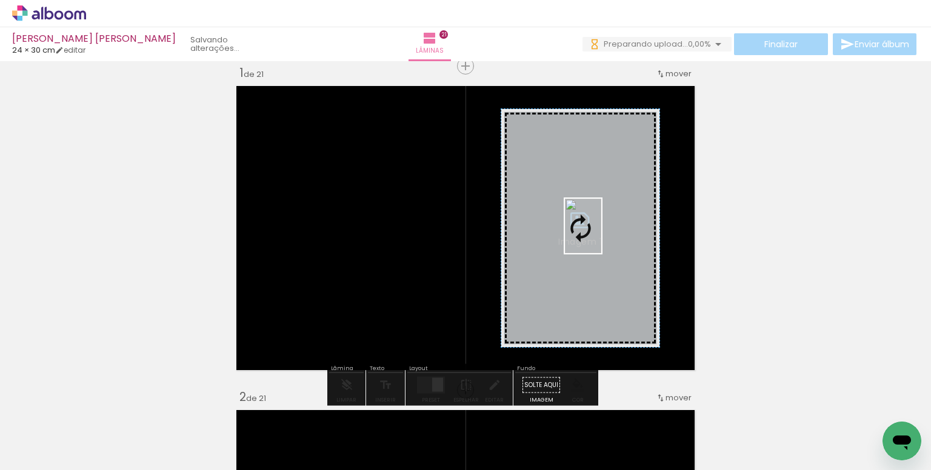
drag, startPoint x: 672, startPoint y: 430, endPoint x: 601, endPoint y: 235, distance: 207.6
click at [601, 235] on quentale-workspace at bounding box center [465, 235] width 931 height 470
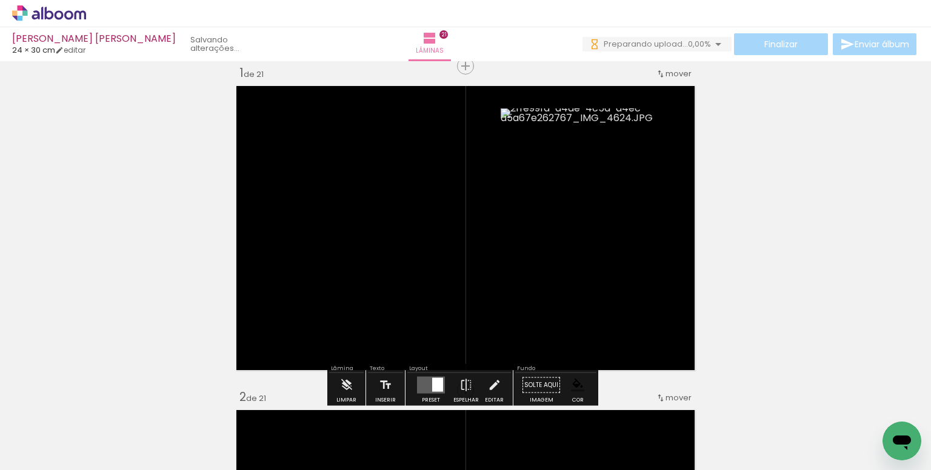
click at [627, 176] on paper-item at bounding box center [624, 175] width 22 height 8
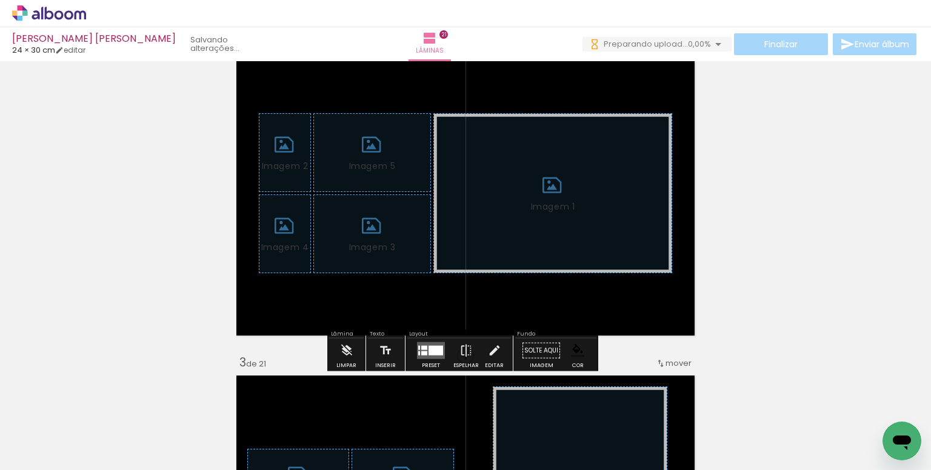
scroll to position [379, 0]
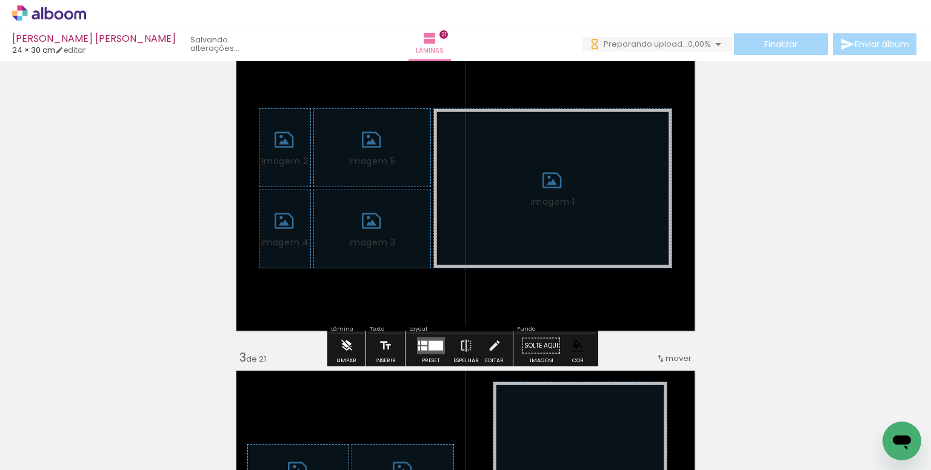
click at [345, 349] on iron-icon at bounding box center [346, 346] width 13 height 24
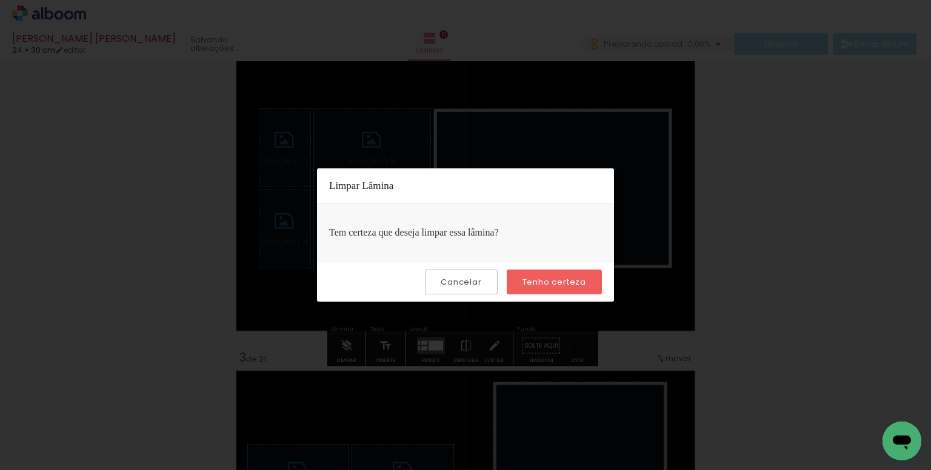
click at [0, 0] on slot "Tenho certeza" at bounding box center [0, 0] width 0 height 0
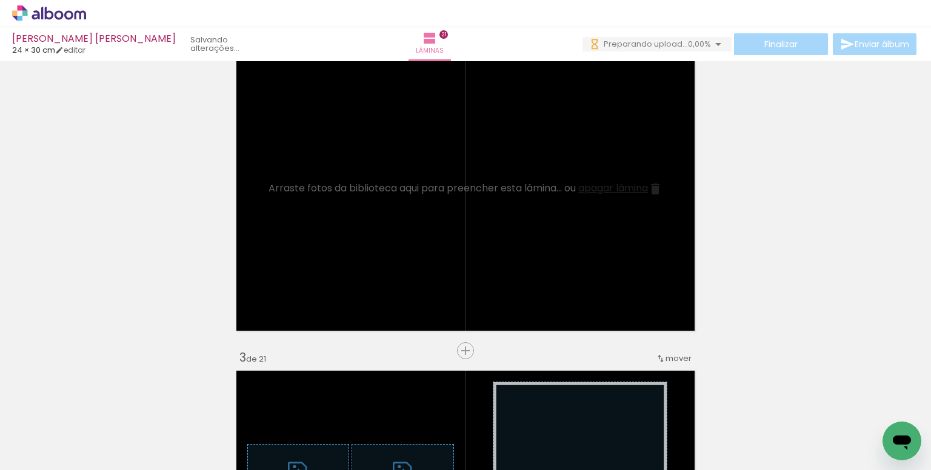
click at [57, 434] on input "Todas as fotos" at bounding box center [34, 433] width 46 height 10
drag, startPoint x: 43, startPoint y: 428, endPoint x: 77, endPoint y: 425, distance: 34.1
click at [0, 0] on slot "Não utilizadas" at bounding box center [0, 0] width 0 height 0
type input "Não utilizadas"
drag, startPoint x: 268, startPoint y: 435, endPoint x: 334, endPoint y: 219, distance: 225.8
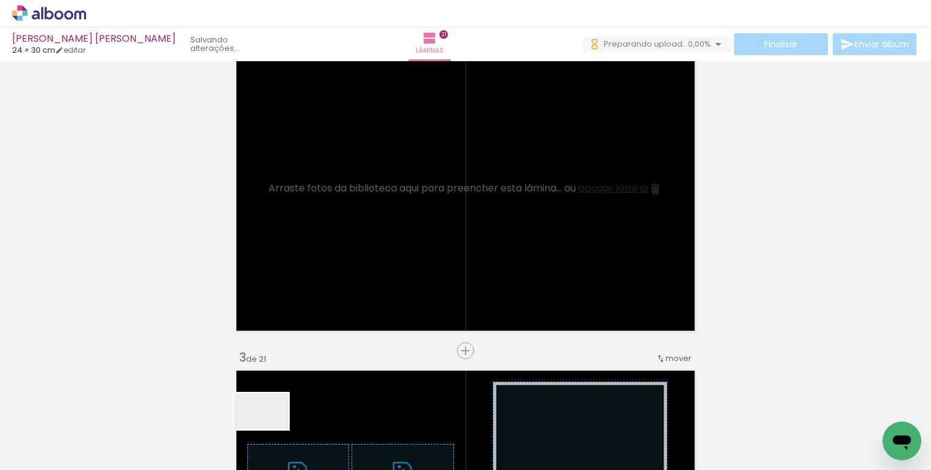
click at [334, 219] on quentale-workspace at bounding box center [465, 235] width 931 height 470
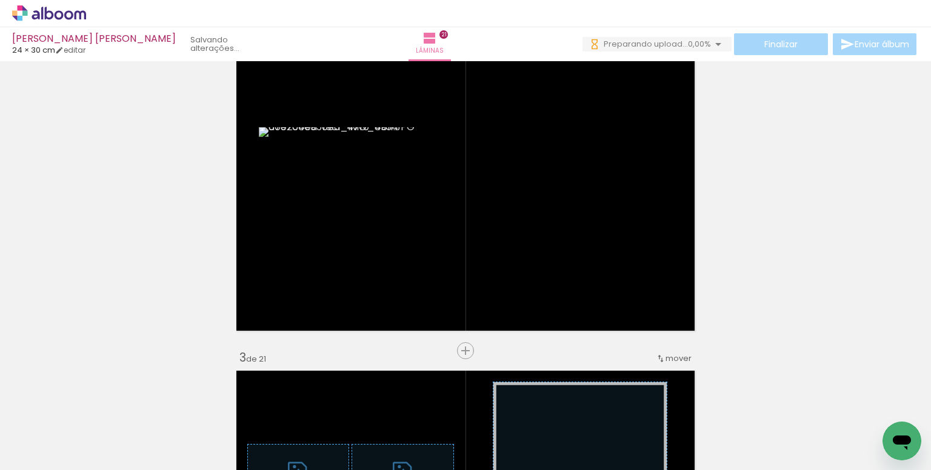
scroll to position [0, 1155]
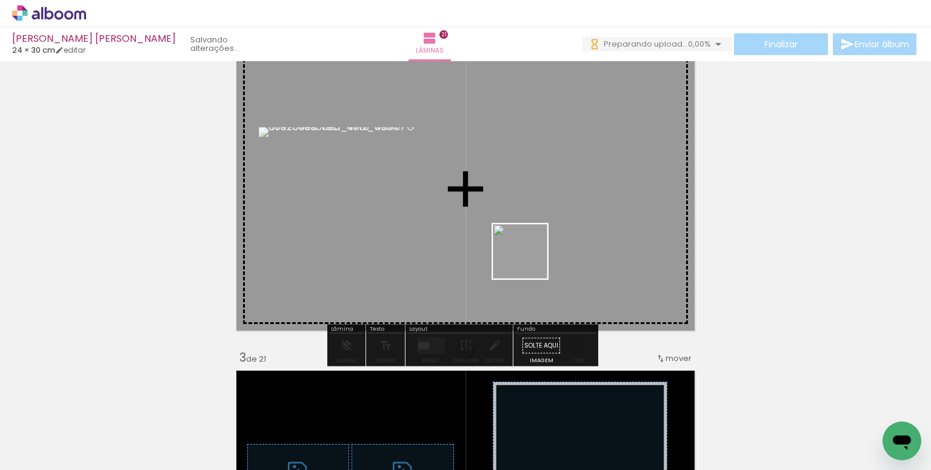
drag, startPoint x: 531, startPoint y: 434, endPoint x: 622, endPoint y: 403, distance: 96.8
click at [526, 254] on quentale-workspace at bounding box center [465, 235] width 931 height 470
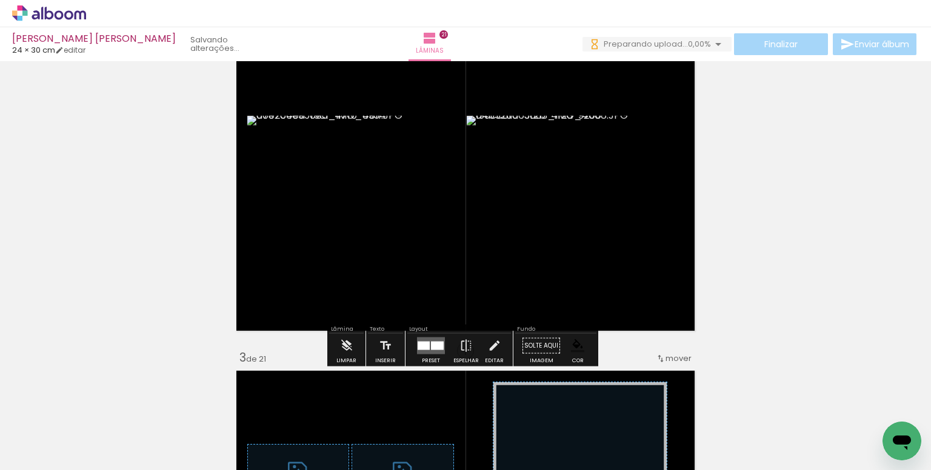
scroll to position [0, 0]
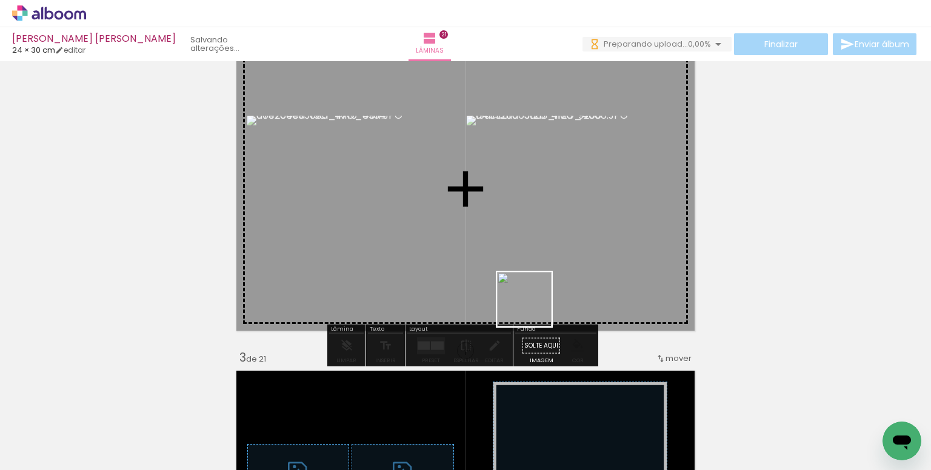
drag, startPoint x: 560, startPoint y: 367, endPoint x: 460, endPoint y: 199, distance: 194.5
click at [460, 199] on quentale-workspace at bounding box center [465, 235] width 931 height 470
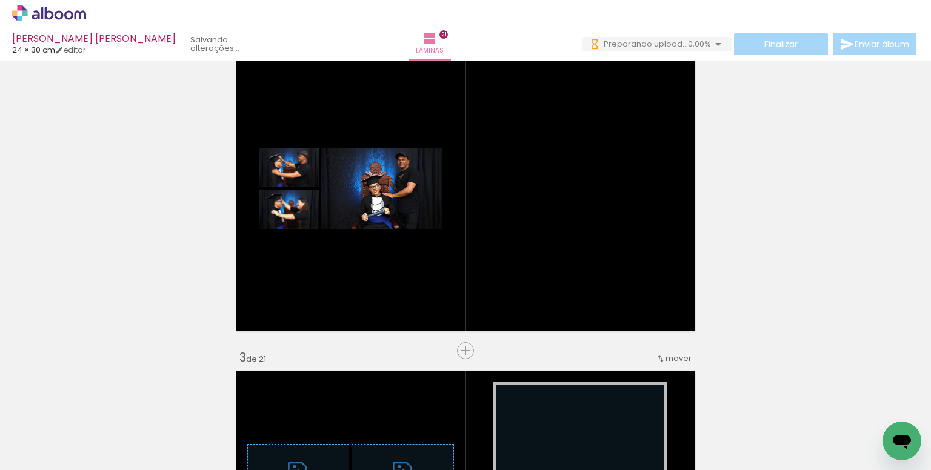
scroll to position [0, 3847]
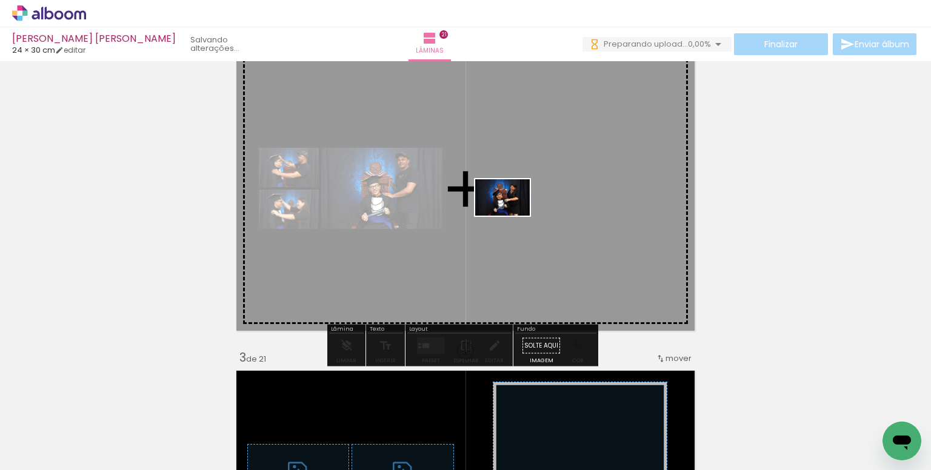
drag, startPoint x: 553, startPoint y: 431, endPoint x: 511, endPoint y: 216, distance: 219.7
click at [511, 216] on quentale-workspace at bounding box center [465, 235] width 931 height 470
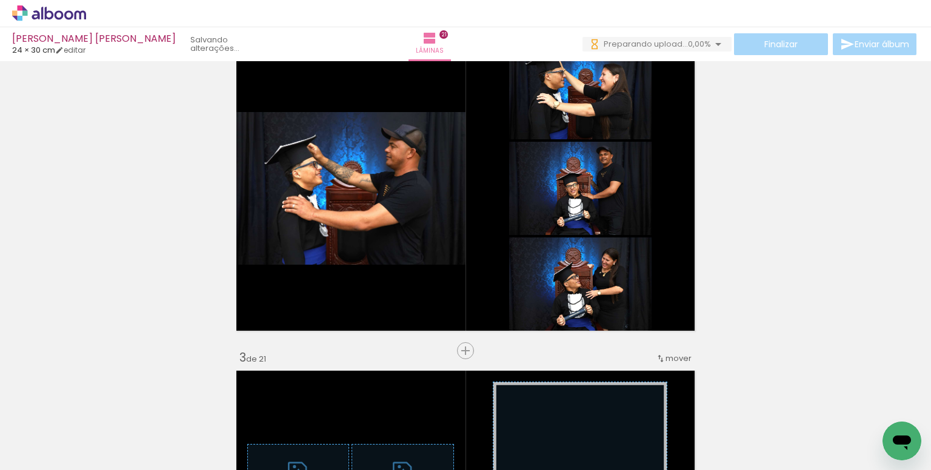
scroll to position [0, 4228]
drag, startPoint x: 596, startPoint y: 364, endPoint x: 391, endPoint y: 175, distance: 278.7
click at [391, 175] on quentale-workspace at bounding box center [465, 235] width 931 height 470
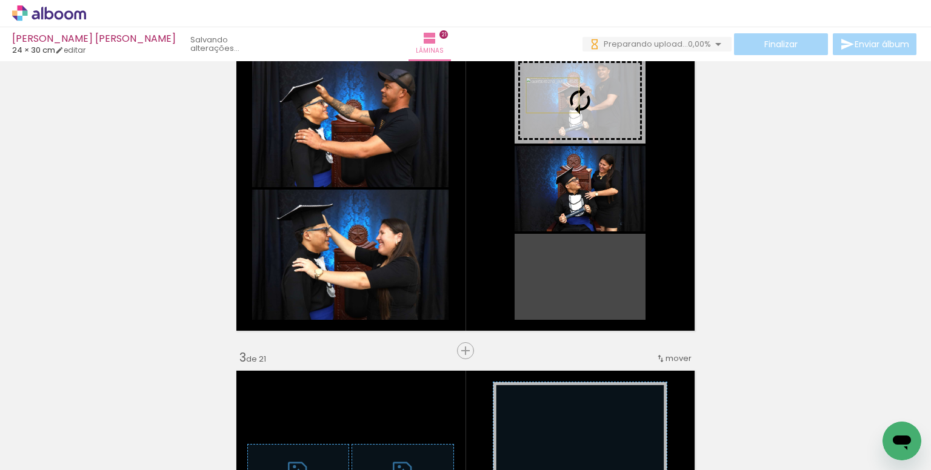
drag, startPoint x: 596, startPoint y: 296, endPoint x: 548, endPoint y: 95, distance: 206.8
click at [0, 0] on slot at bounding box center [0, 0] width 0 height 0
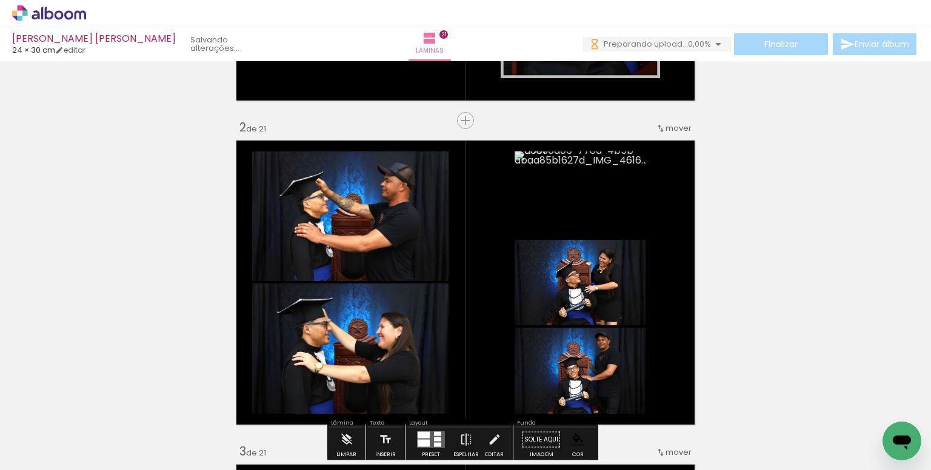
scroll to position [318, 0]
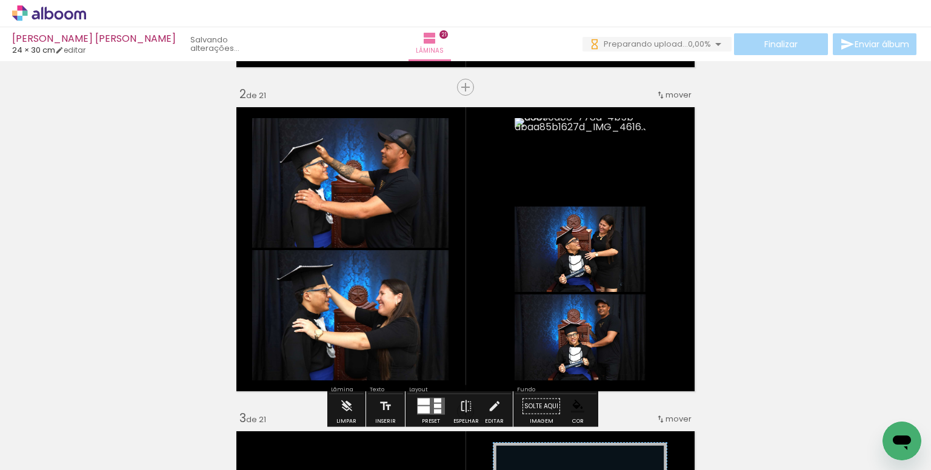
click at [370, 185] on paper-item at bounding box center [376, 185] width 22 height 8
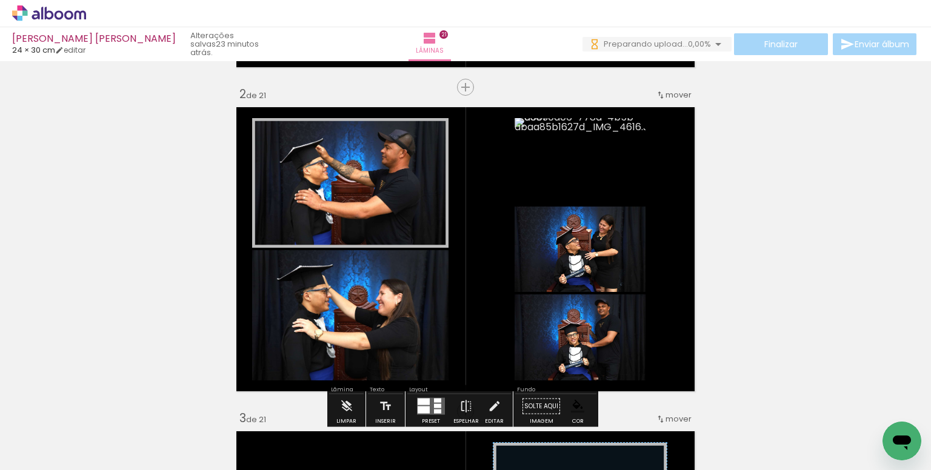
click at [368, 317] on paper-item at bounding box center [376, 317] width 22 height 8
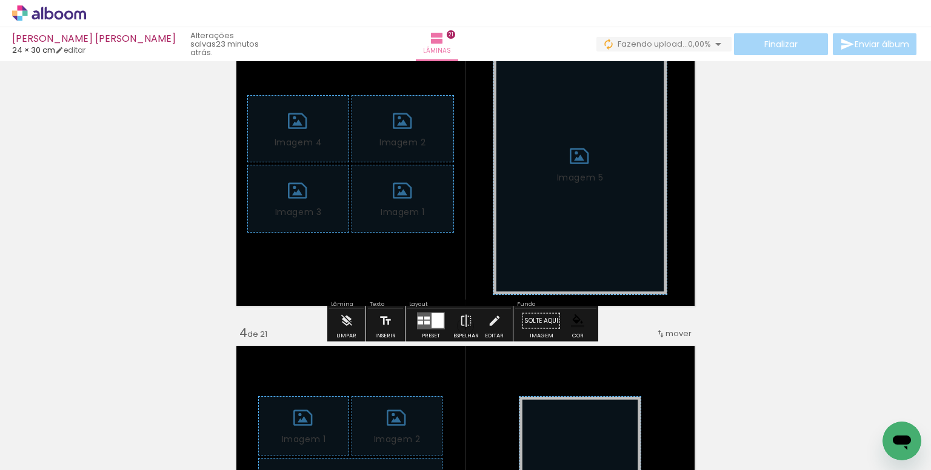
scroll to position [803, 0]
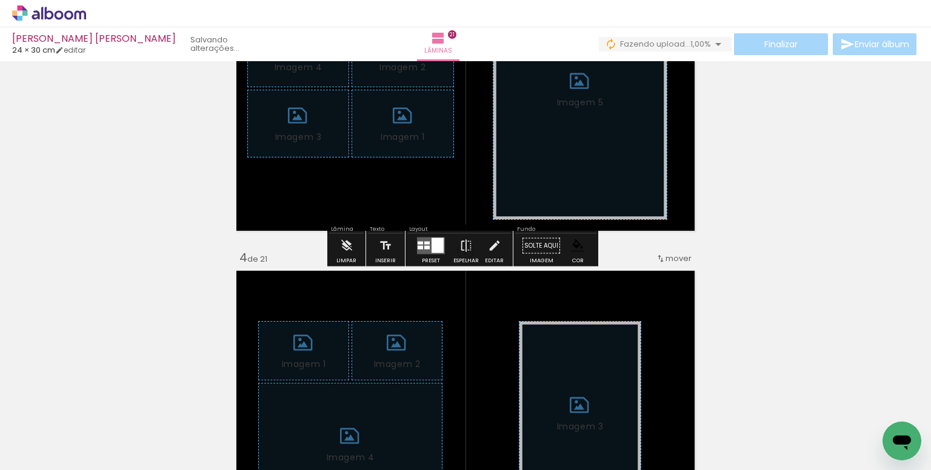
drag, startPoint x: 339, startPoint y: 249, endPoint x: 464, endPoint y: 259, distance: 124.6
click at [341, 249] on iron-icon at bounding box center [346, 246] width 13 height 24
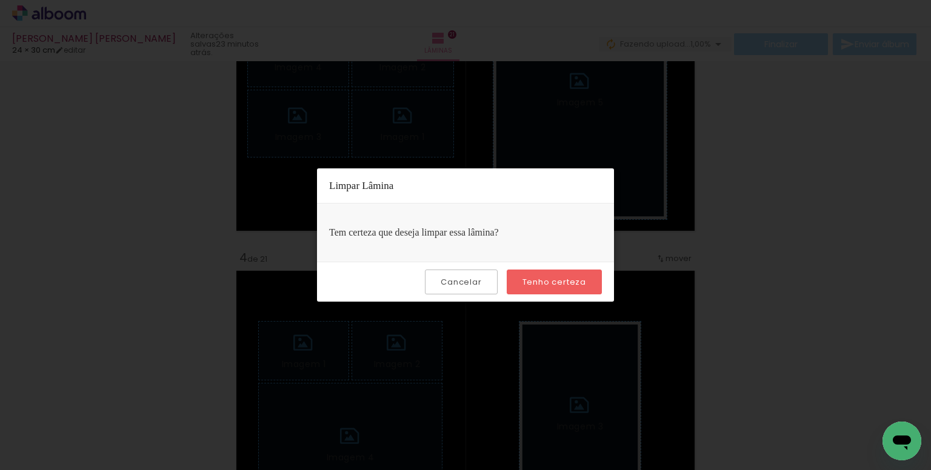
drag, startPoint x: 531, startPoint y: 279, endPoint x: 588, endPoint y: 313, distance: 66.8
click at [0, 0] on slot "Tenho certeza" at bounding box center [0, 0] width 0 height 0
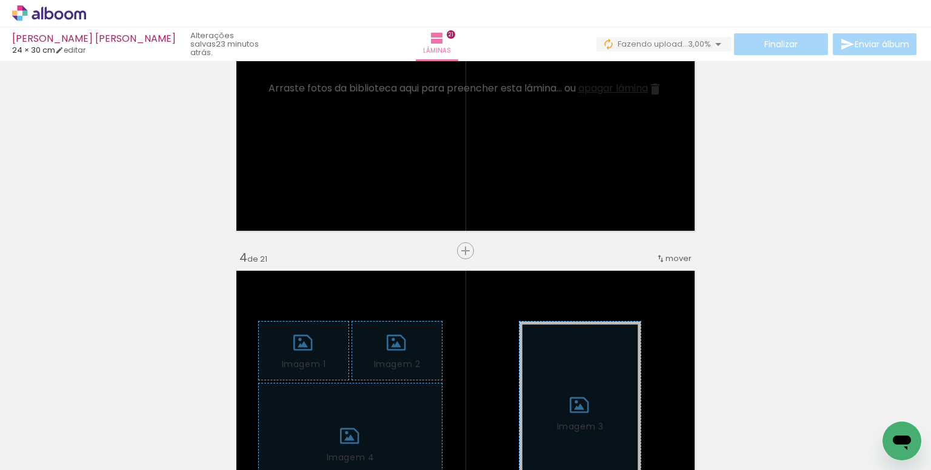
scroll to position [0, 1858]
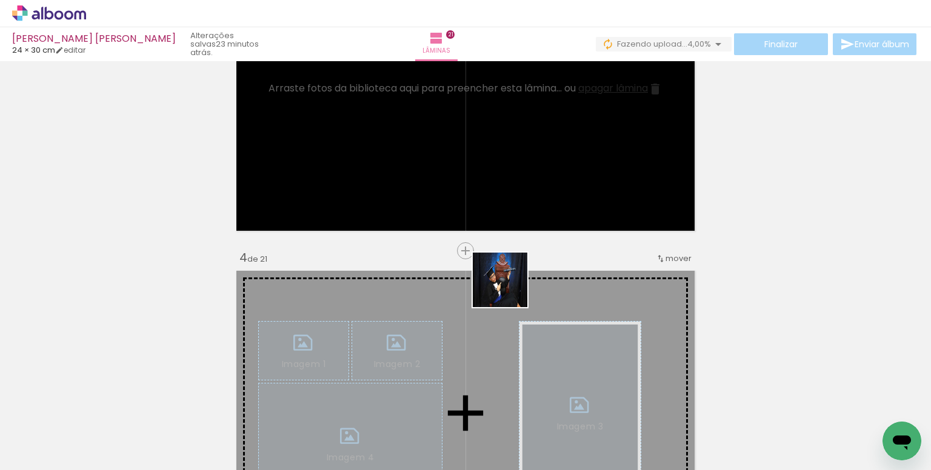
drag, startPoint x: 513, startPoint y: 416, endPoint x: 536, endPoint y: 267, distance: 150.8
click at [479, 178] on quentale-workspace at bounding box center [465, 235] width 931 height 470
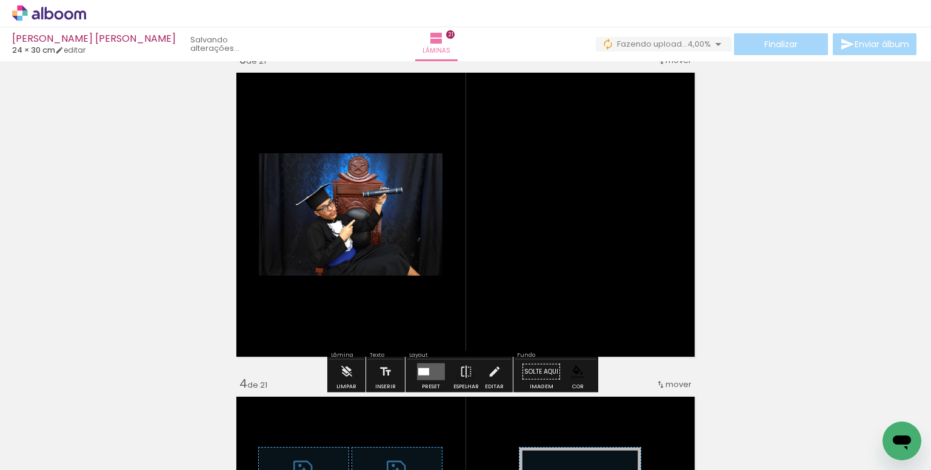
scroll to position [621, 0]
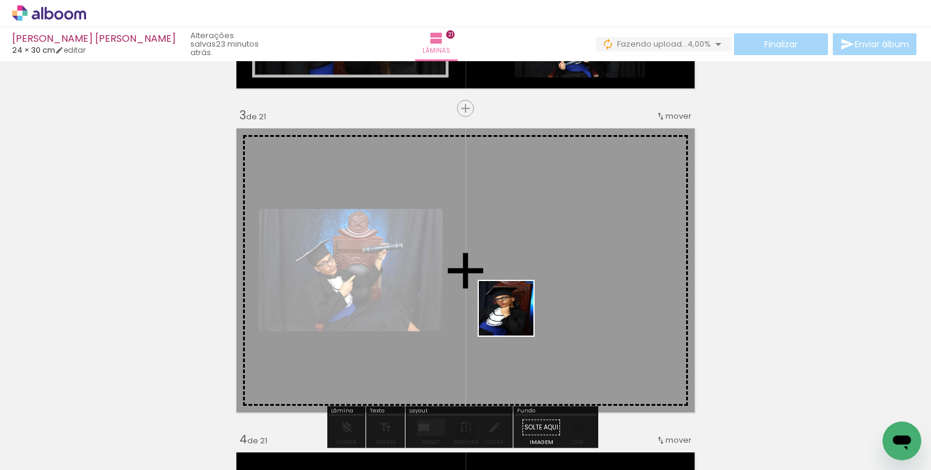
drag, startPoint x: 376, startPoint y: 426, endPoint x: 597, endPoint y: 410, distance: 221.7
click at [521, 312] on quentale-workspace at bounding box center [465, 235] width 931 height 470
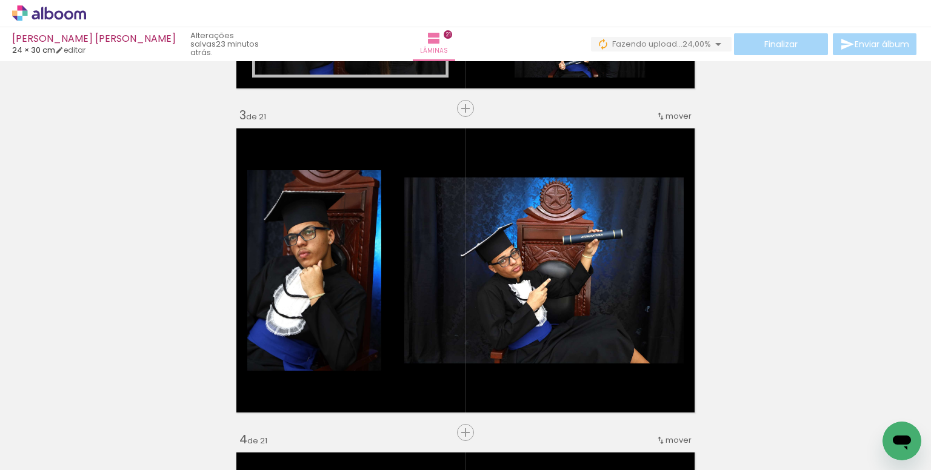
scroll to position [0, 4980]
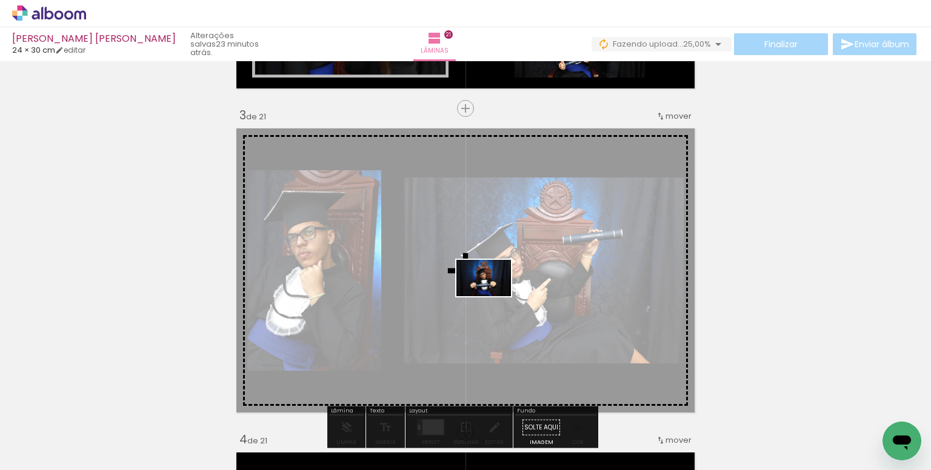
drag, startPoint x: 514, startPoint y: 430, endPoint x: 602, endPoint y: 343, distance: 123.8
click at [493, 297] on quentale-workspace at bounding box center [465, 235] width 931 height 470
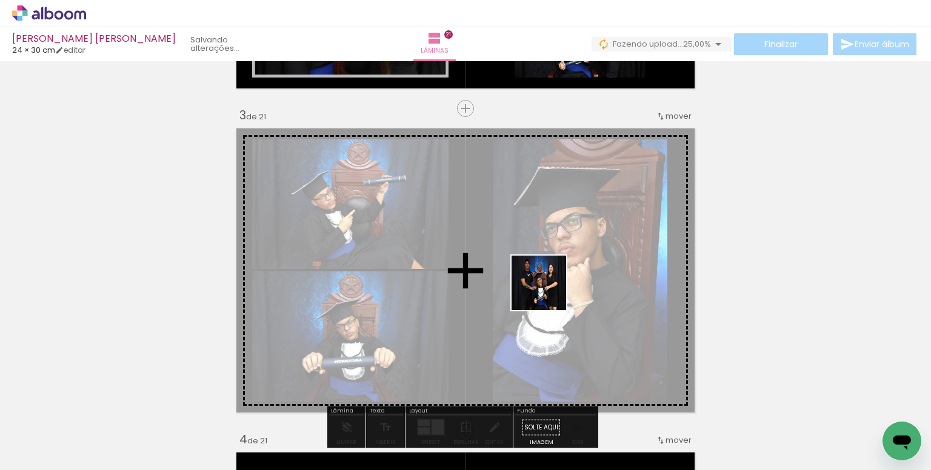
drag, startPoint x: 574, startPoint y: 388, endPoint x: 545, endPoint y: 289, distance: 103.0
click at [545, 289] on quentale-workspace at bounding box center [465, 235] width 931 height 470
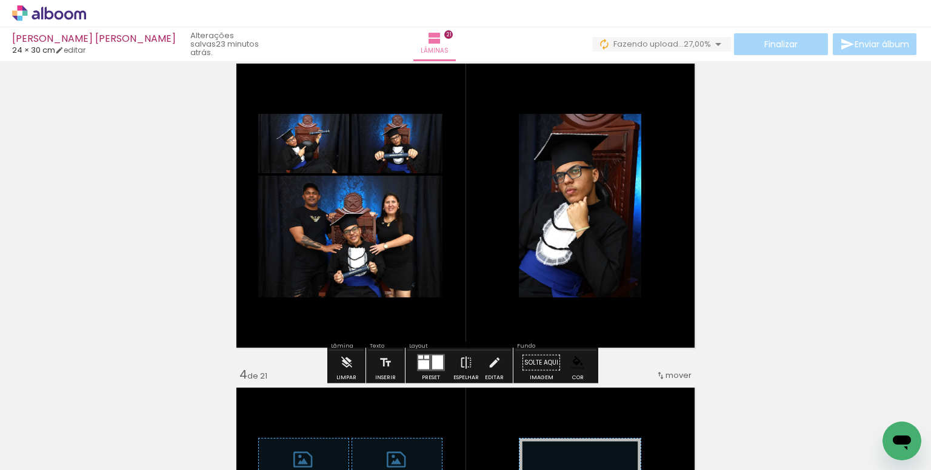
scroll to position [0, 0]
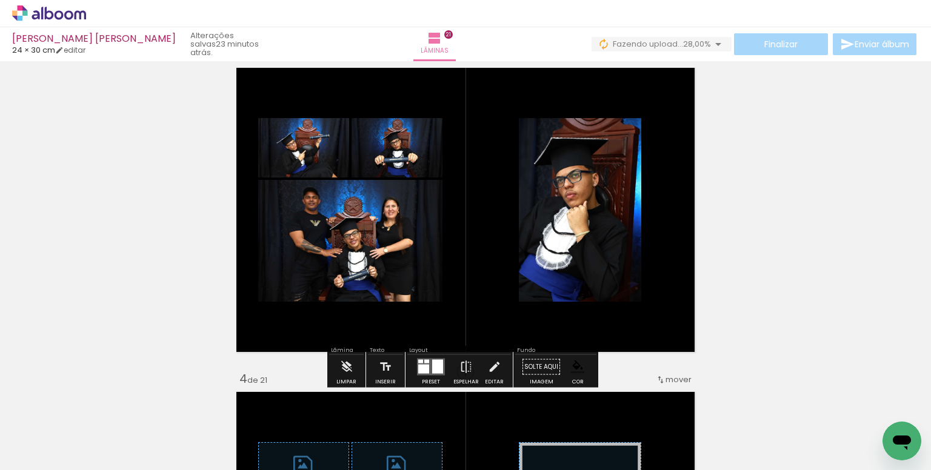
click at [530, 204] on paper-item at bounding box center [533, 203] width 22 height 8
